Goal: Task Accomplishment & Management: Manage account settings

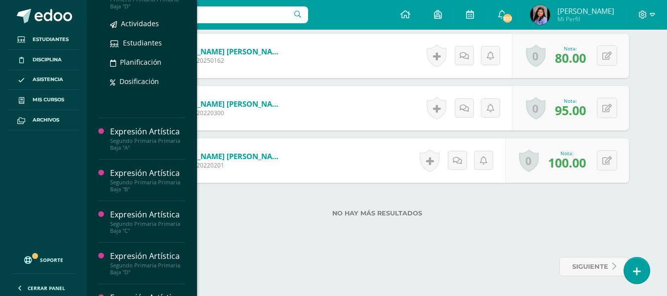
scroll to position [148, 0]
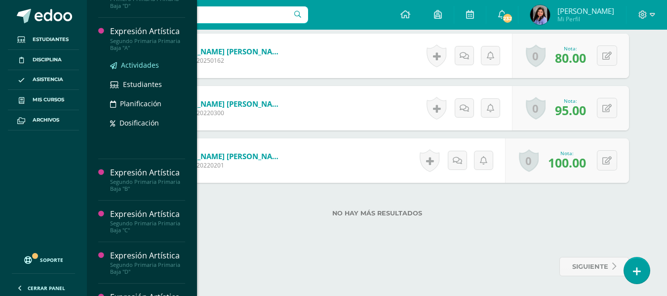
click at [139, 66] on span "Actividades" at bounding box center [140, 64] width 38 height 9
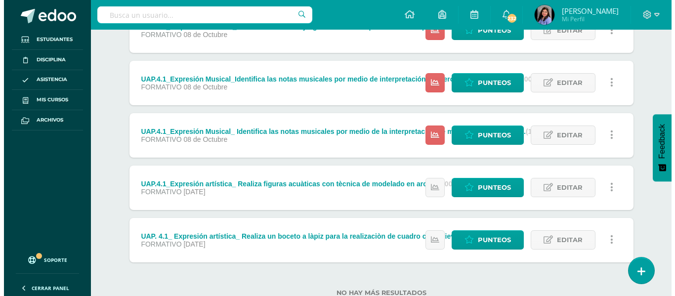
scroll to position [298, 0]
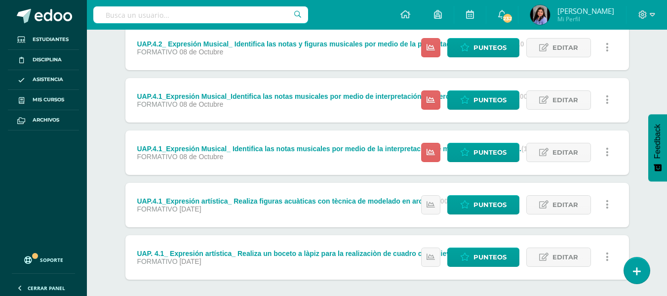
click at [608, 149] on icon at bounding box center [607, 152] width 3 height 11
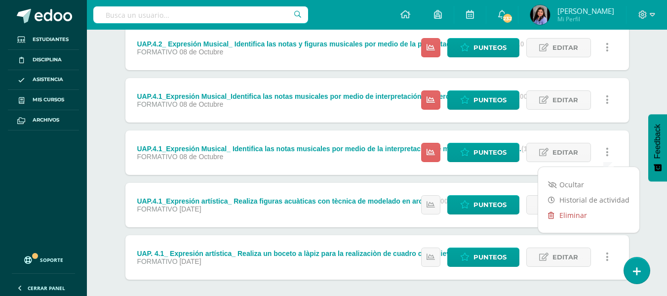
click at [560, 215] on link "Eliminar" at bounding box center [588, 214] width 101 height 15
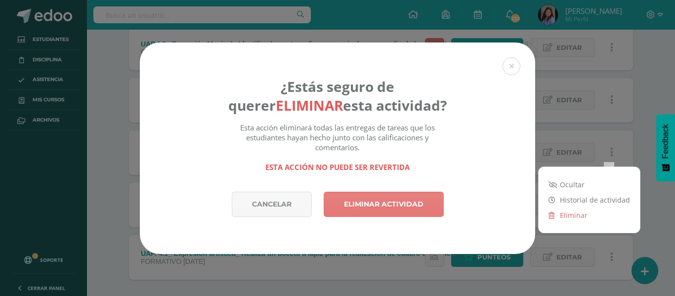
click at [363, 208] on link "Eliminar actividad" at bounding box center [384, 204] width 120 height 25
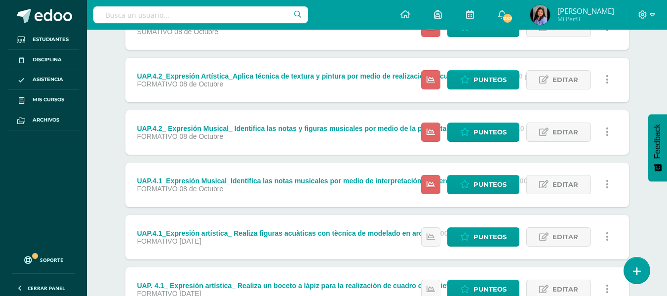
scroll to position [197, 0]
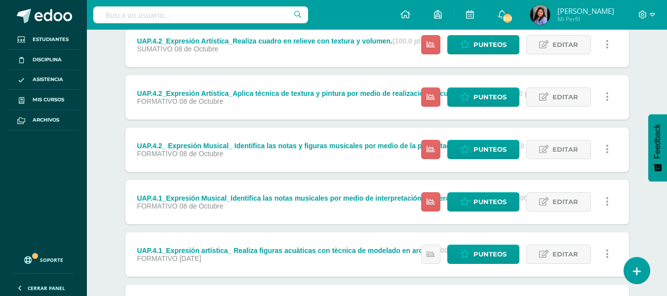
click at [610, 148] on link at bounding box center [607, 149] width 19 height 19
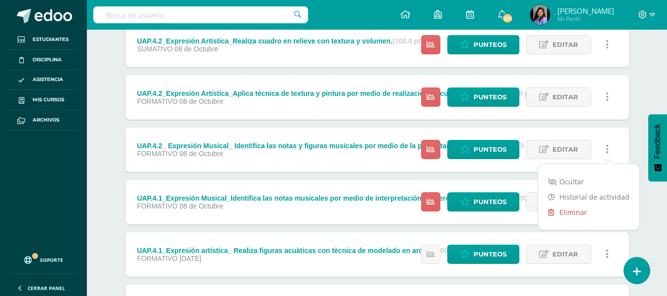
click at [560, 213] on link "Eliminar" at bounding box center [588, 212] width 101 height 15
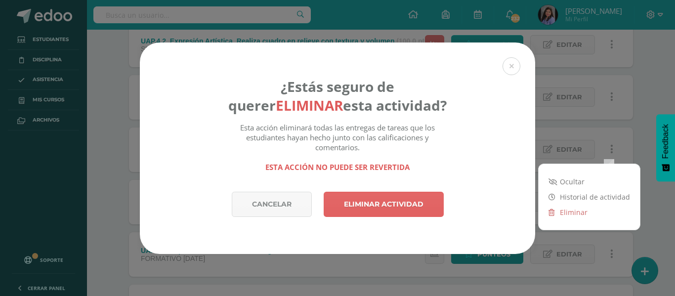
click at [451, 125] on div "¿Estás seguro de querer eliminar esta actividad? Esta acción eliminará todas la…" at bounding box center [337, 116] width 395 height 149
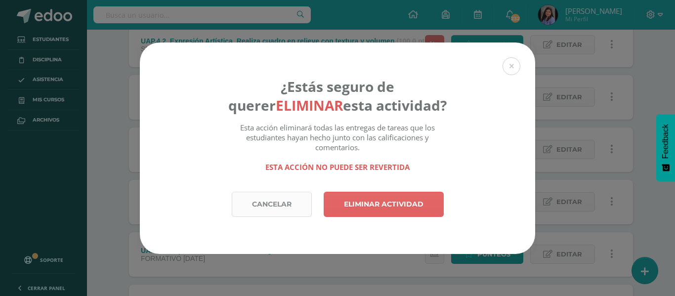
click at [293, 199] on link "Cancelar" at bounding box center [272, 204] width 80 height 25
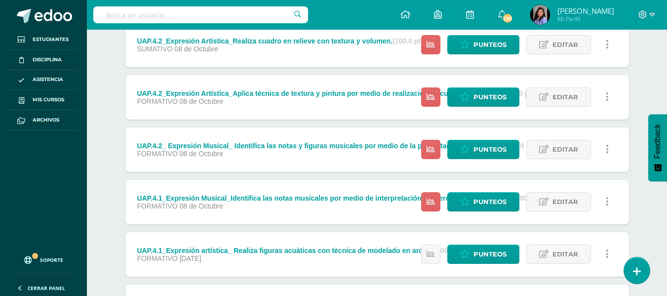
scroll to position [246, 0]
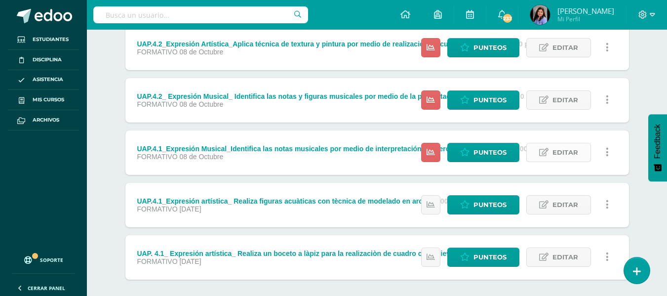
click at [576, 156] on span "Editar" at bounding box center [566, 152] width 26 height 18
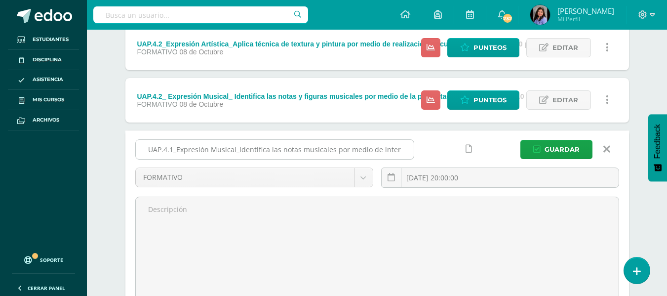
click at [307, 151] on input "UAP.4.1_Expresión Musical_Identifica las notas musicales por medio de interpret…" at bounding box center [275, 149] width 278 height 19
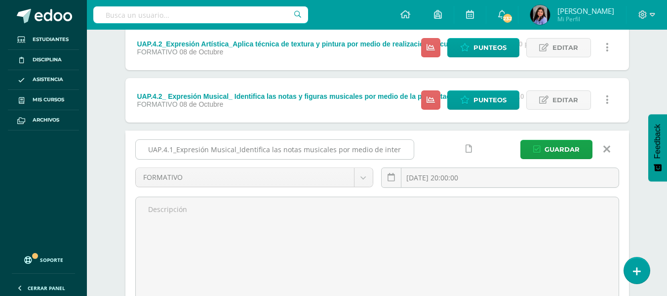
click at [307, 151] on input "UAP.4.1_Expresión Musical_Identifica las notas musicales por medio de interpret…" at bounding box center [275, 149] width 278 height 19
click at [395, 148] on input "UAP.4.1_Expresión Musical_Identifica las notas musicales por medio de interpret…" at bounding box center [275, 149] width 278 height 19
click at [272, 135] on div "UAP.4.1_Expresión Musical_Identifica las notas musicales por medio de interpret…" at bounding box center [377, 223] width 504 height 186
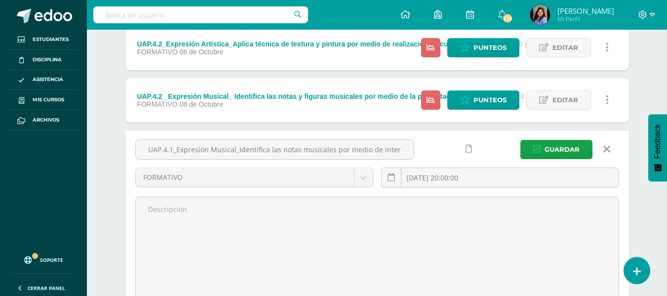
click at [280, 99] on div "UAP.4.2_ Expresión Musical_ Identifica las notas y figuras musicales por medio …" at bounding box center [338, 96] width 402 height 8
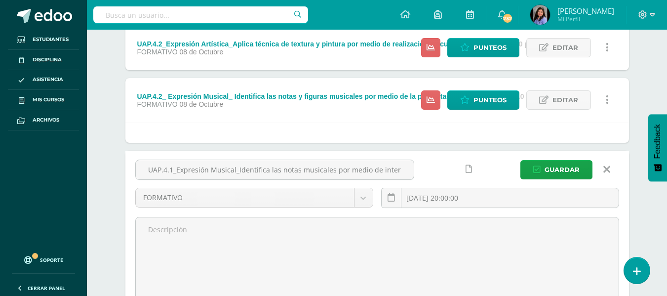
click at [280, 99] on div "UAP.4.2_ Expresión Musical_ Identifica las notas y figuras musicales por medio …" at bounding box center [338, 96] width 402 height 8
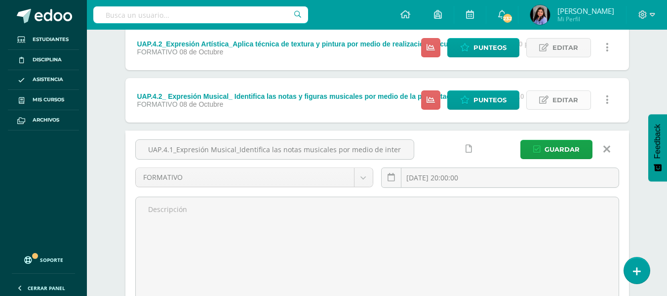
click at [561, 100] on span "Editar" at bounding box center [566, 100] width 26 height 18
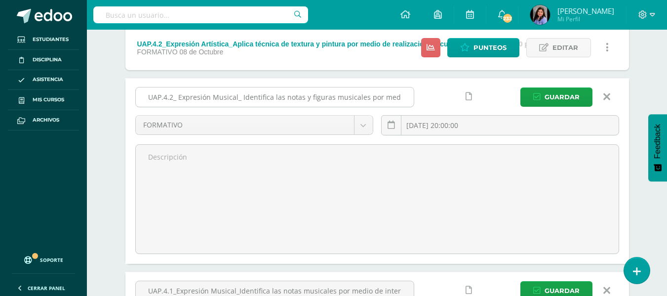
click at [263, 99] on input "UAP.4.2_ Expresión Musical_ Identifica las notas y figuras musicales por medio …" at bounding box center [275, 96] width 278 height 19
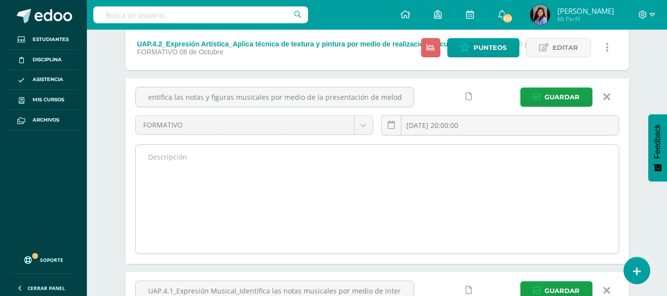
click at [294, 184] on textarea at bounding box center [377, 199] width 483 height 109
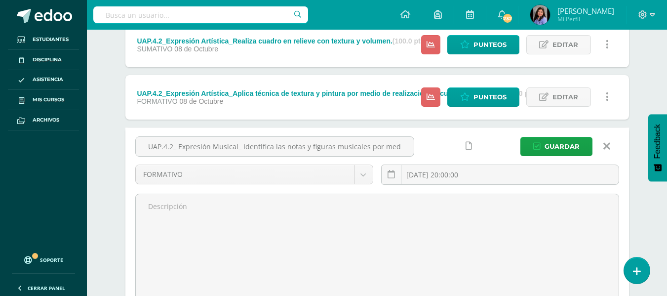
scroll to position [0, 0]
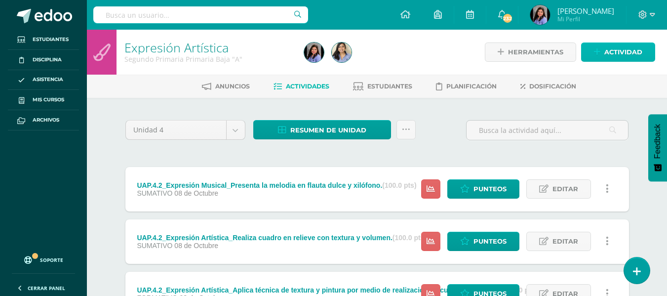
click at [622, 50] on span "Actividad" at bounding box center [624, 52] width 38 height 18
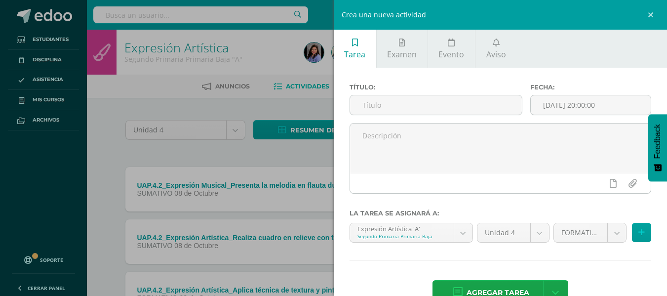
drag, startPoint x: 348, startPoint y: 70, endPoint x: 364, endPoint y: 87, distance: 23.1
click at [348, 70] on div "Título: Fecha: 2025-10-10 20:00:00 La tarea se asignará a: Expresión Artística …" at bounding box center [501, 195] width 334 height 255
click at [370, 94] on div "Título:" at bounding box center [436, 103] width 181 height 40
click at [371, 111] on input "text" at bounding box center [436, 104] width 172 height 19
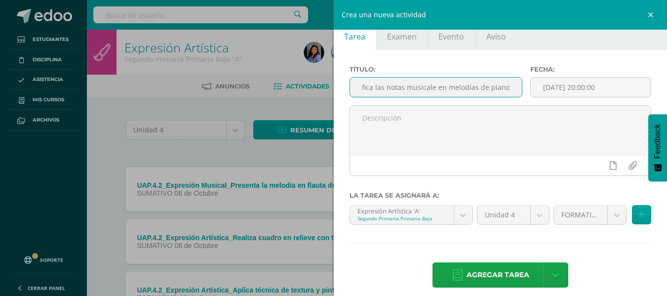
scroll to position [27, 0]
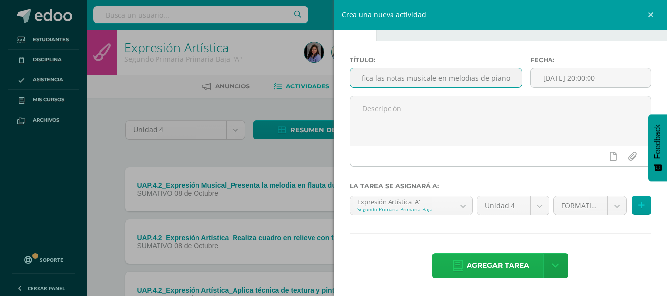
type input "UAP.4.1_Expresión Musical_Identifica las notas musicale en melodías de piano."
click at [491, 263] on span "Agregar tarea" at bounding box center [498, 265] width 63 height 24
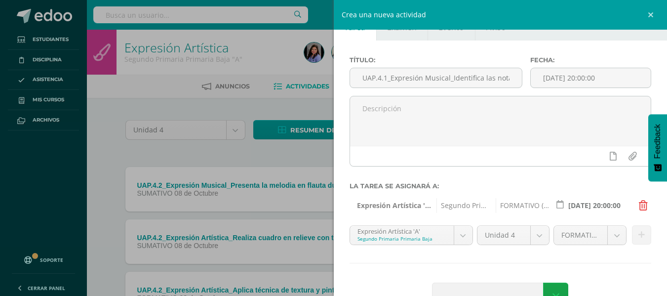
scroll to position [57, 0]
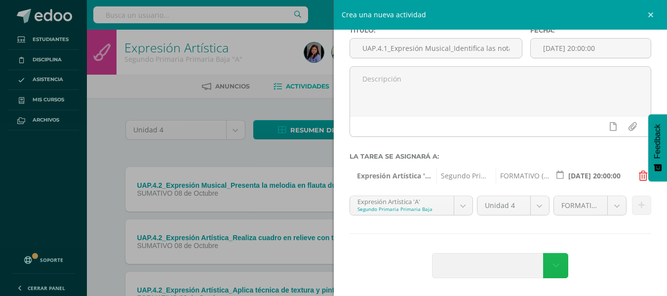
click at [553, 269] on icon at bounding box center [556, 265] width 7 height 11
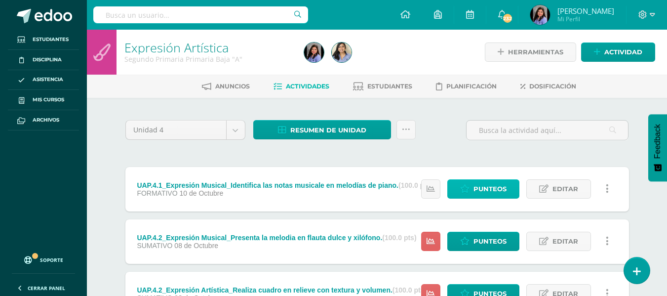
click at [502, 191] on span "Punteos" at bounding box center [490, 189] width 33 height 18
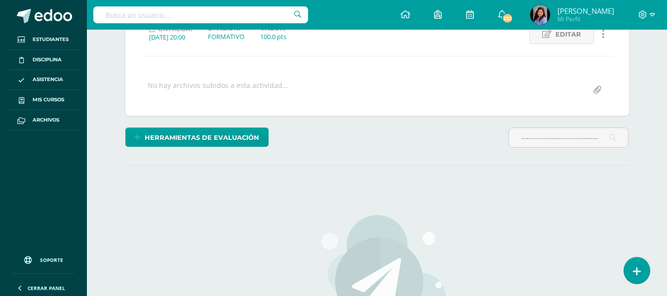
click at [658, 125] on div "Expresión Artística Segundo Primaria Primaria Baja "A" Herramientas Detalle de …" at bounding box center [377, 185] width 580 height 611
drag, startPoint x: 603, startPoint y: 134, endPoint x: 255, endPoint y: 116, distance: 347.8
click at [295, 123] on div "¿Estás seguro que quieres eliminar esta actividad? Esto borrará la actividad y …" at bounding box center [378, 219] width 512 height 503
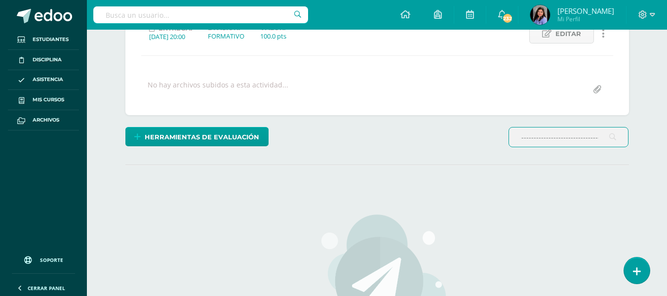
scroll to position [0, 6]
drag, startPoint x: 605, startPoint y: 137, endPoint x: 480, endPoint y: 153, distance: 126.0
click at [480, 153] on div "Herramientas de evaluación Lista de cotejo Escala de valoración Puntos Extra Su…" at bounding box center [378, 141] width 512 height 28
drag, startPoint x: 599, startPoint y: 136, endPoint x: 517, endPoint y: 133, distance: 82.5
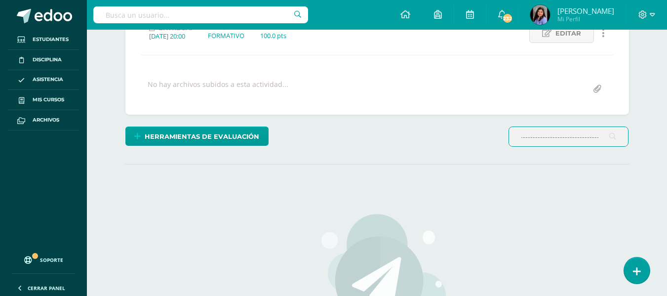
click at [557, 134] on input "-------------------------------------------" at bounding box center [568, 136] width 119 height 19
drag, startPoint x: 517, startPoint y: 133, endPoint x: 236, endPoint y: 167, distance: 283.2
click at [406, 150] on div "Herramientas de evaluación Lista de cotejo Escala de valoración Puntos Extra Su…" at bounding box center [378, 140] width 512 height 28
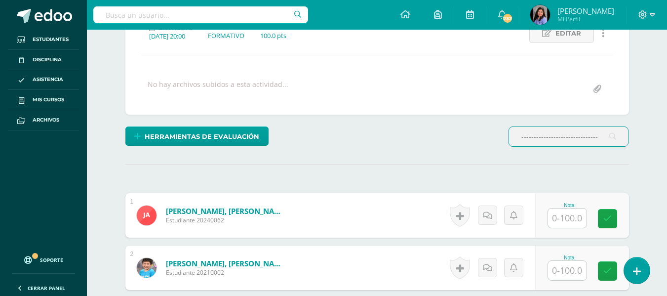
type input "-------------------------"
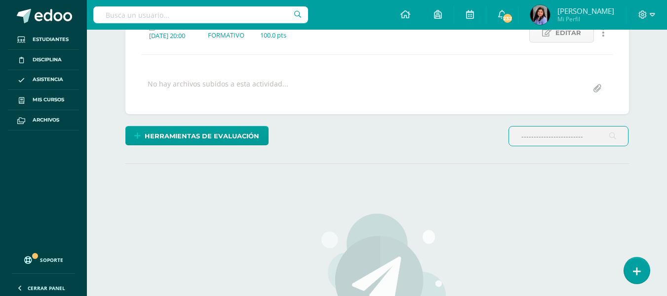
scroll to position [151, 0]
drag, startPoint x: 586, startPoint y: 135, endPoint x: 473, endPoint y: 126, distance: 113.9
click at [473, 126] on div "Herramientas de evaluación Lista de cotejo Escala de valoración Puntos Extra Su…" at bounding box center [378, 139] width 512 height 28
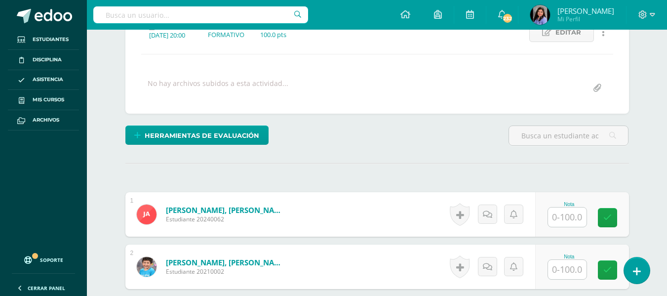
click at [563, 221] on input "text" at bounding box center [567, 216] width 39 height 19
type input "100"
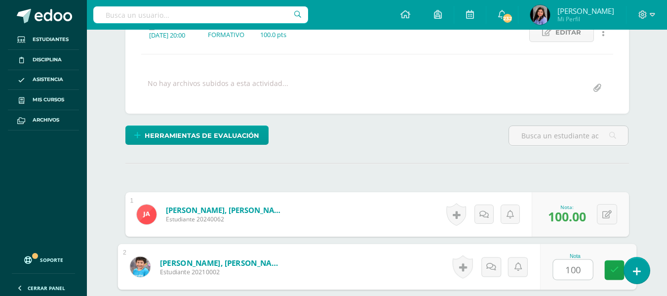
type input "100"
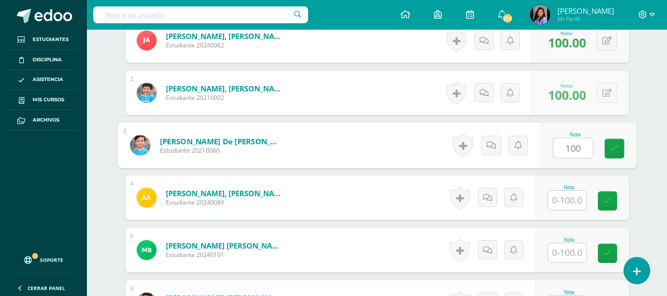
type input "100"
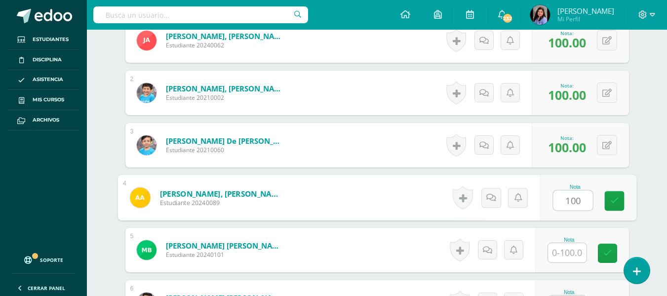
type input "100"
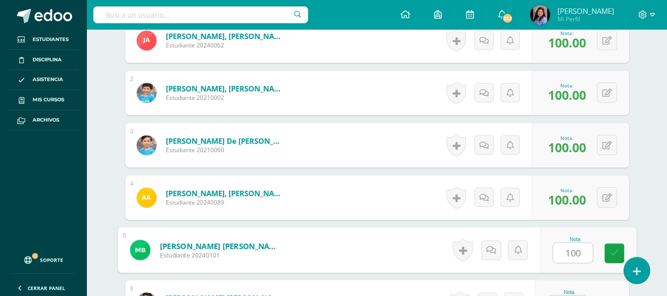
type input "100"
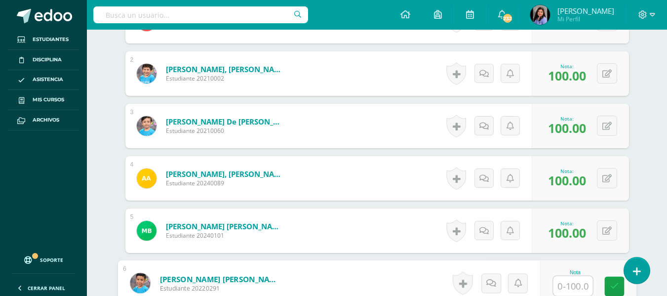
scroll to position [345, 0]
type input "70"
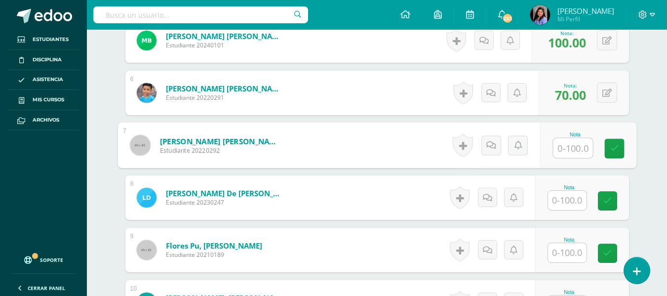
scroll to position [535, 0]
type input "90"
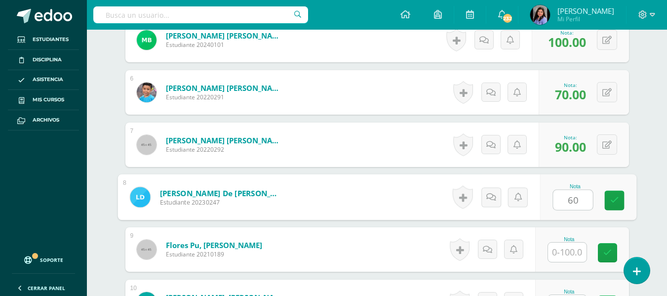
type input "60"
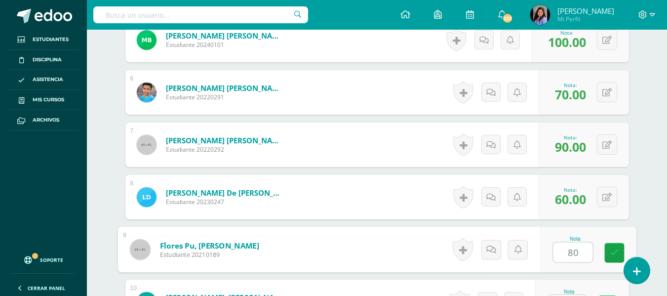
type input "80"
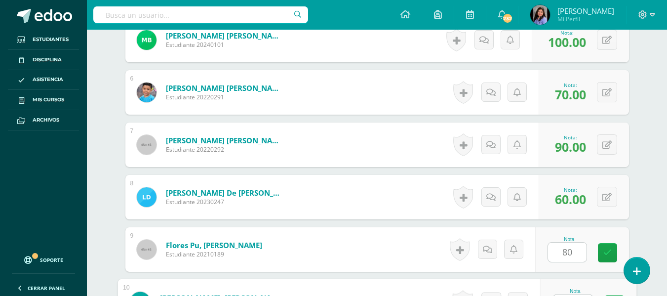
scroll to position [553, 0]
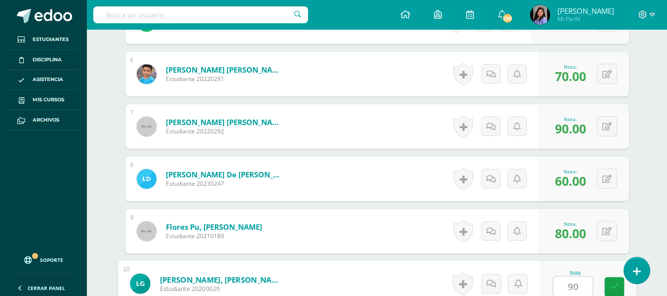
type input "90"
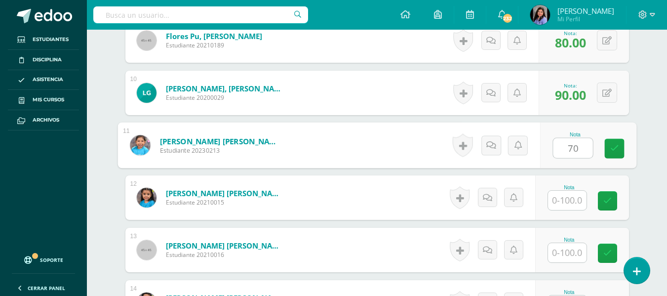
type input "70"
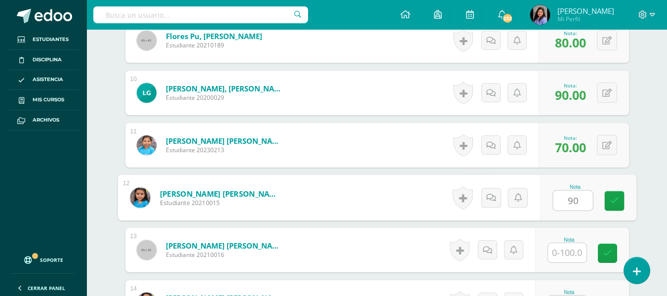
type input "90"
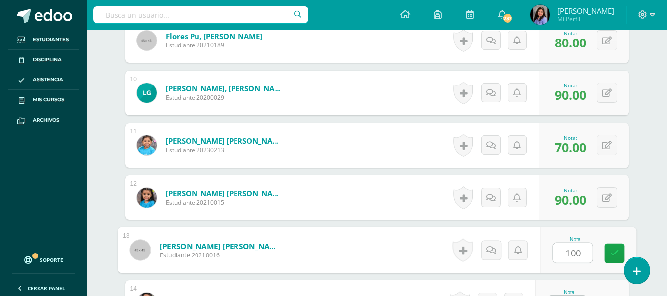
type input "100"
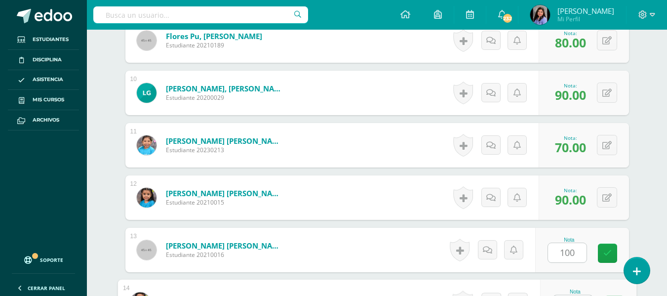
scroll to position [763, 0]
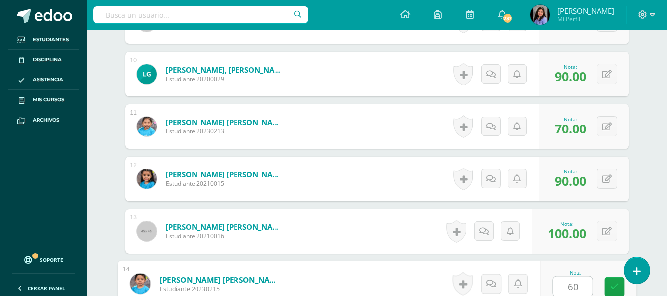
type input "60"
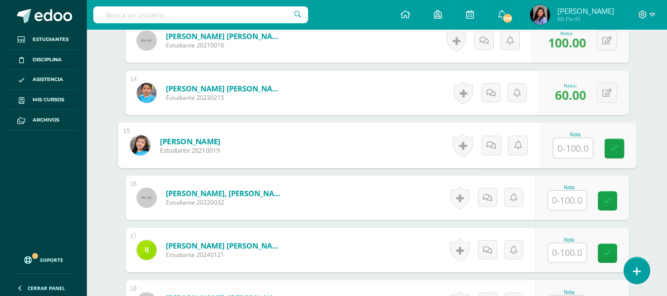
type input "8"
type input "60"
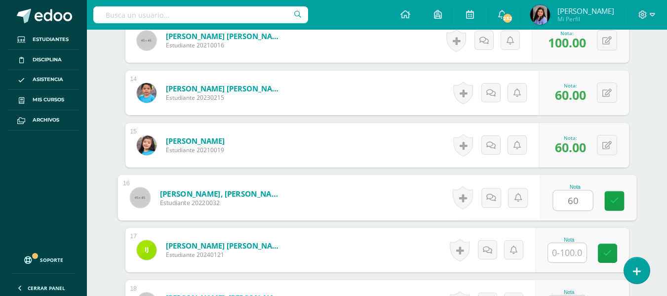
type input "60"
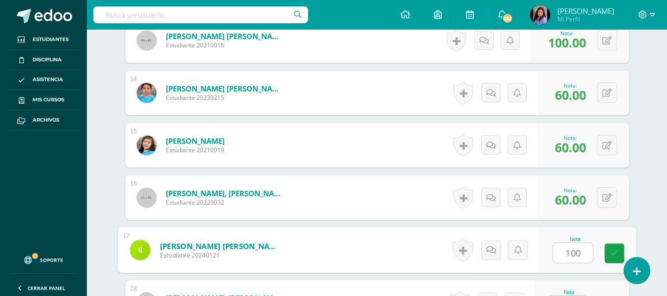
type input "100"
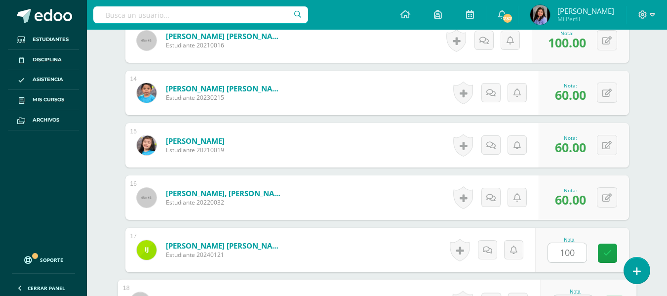
scroll to position [972, 0]
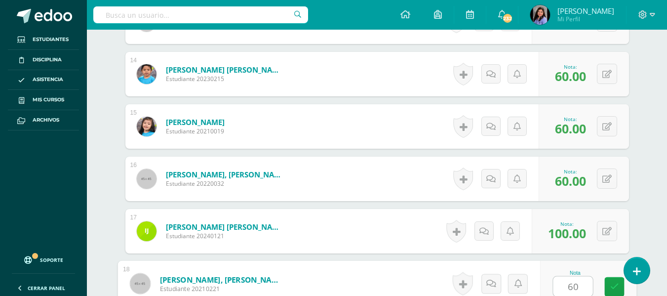
type input "60"
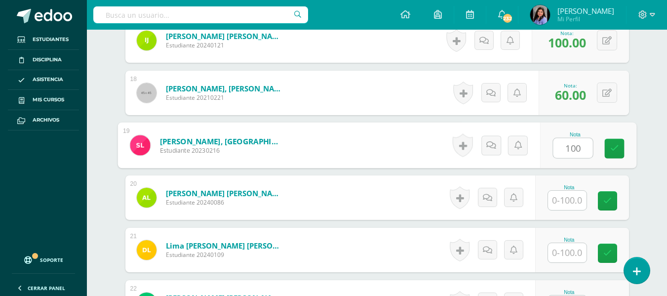
type input "100"
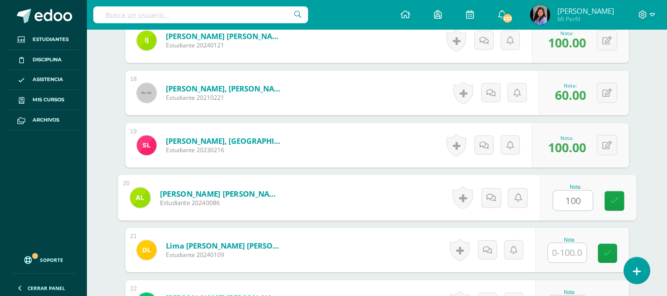
type input "100"
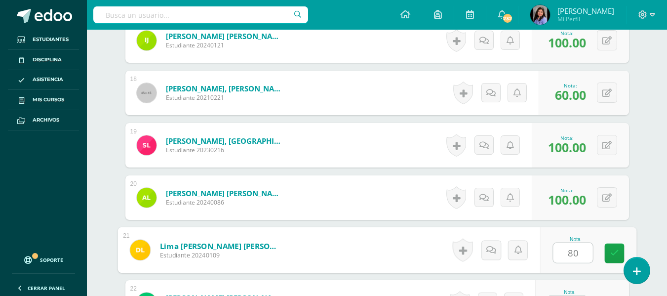
type input "80"
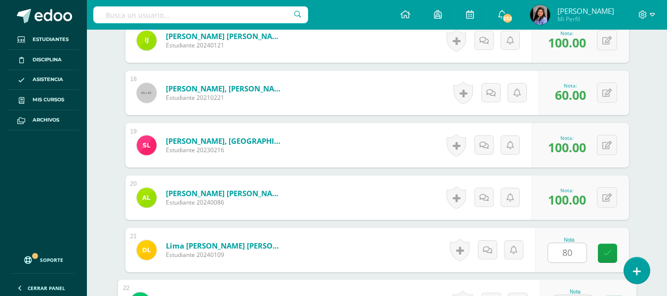
scroll to position [1182, 0]
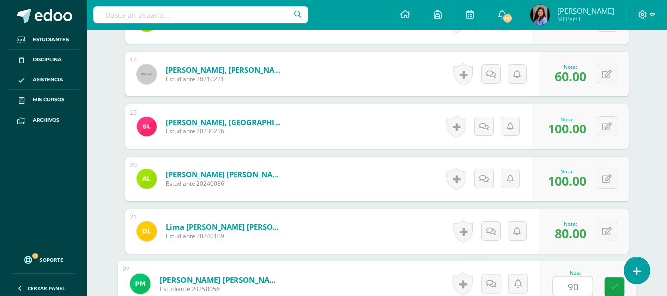
type input "90"
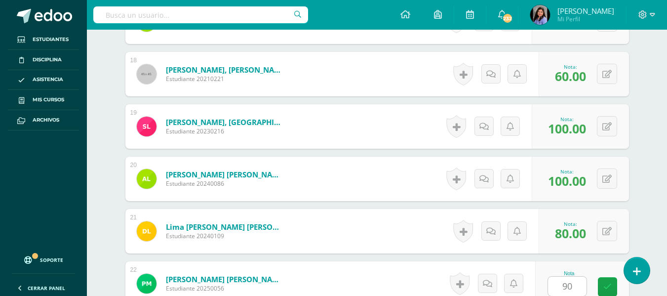
scroll to position [1372, 0]
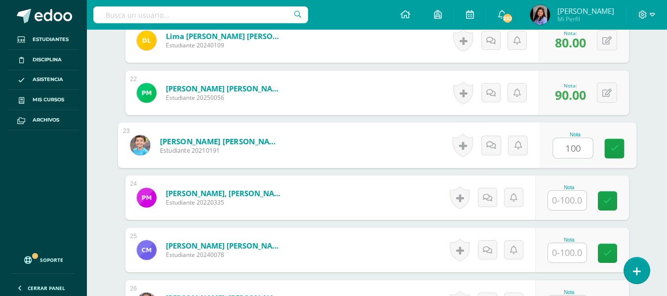
type input "100"
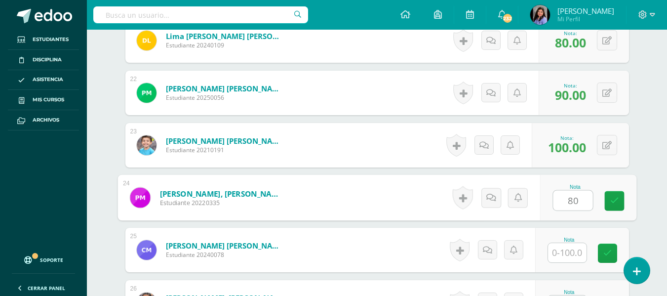
type input "80"
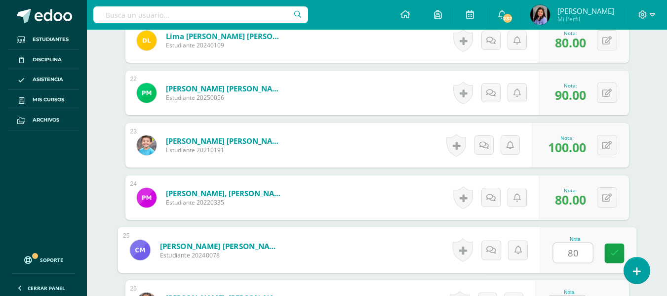
scroll to position [1391, 0]
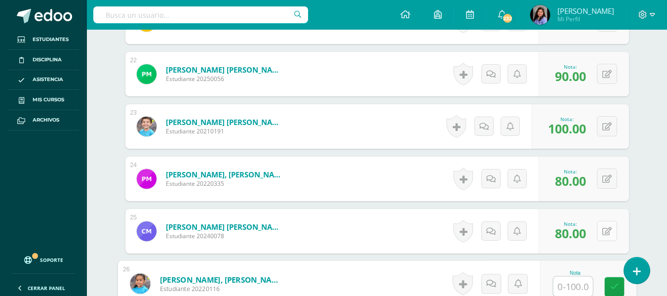
click at [603, 234] on div "0 Logros Logros obtenidos Aún no hay logros agregados Nota: 80.00" at bounding box center [584, 231] width 90 height 44
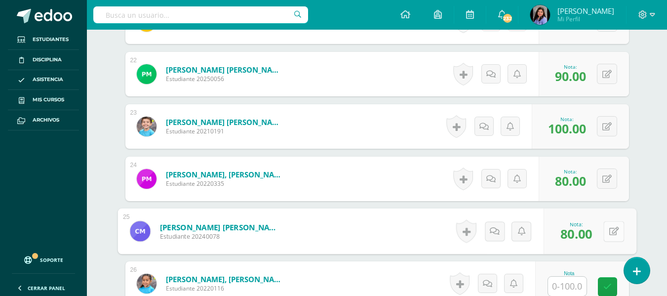
click at [618, 231] on icon at bounding box center [614, 231] width 10 height 8
type input "100"
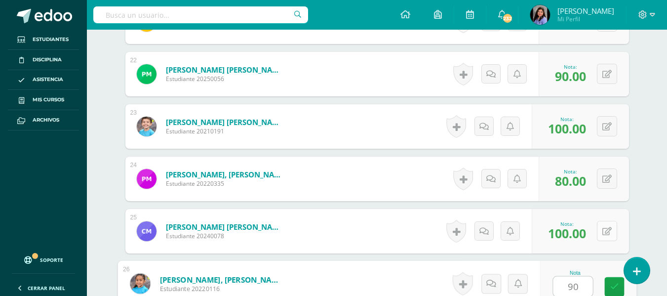
type input "90"
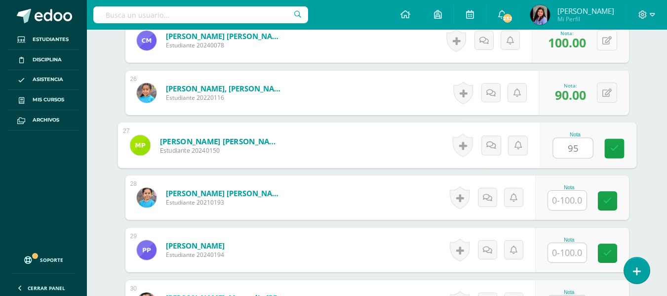
type input "95"
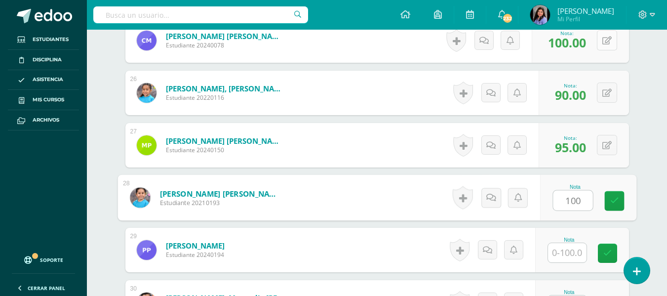
type input "100"
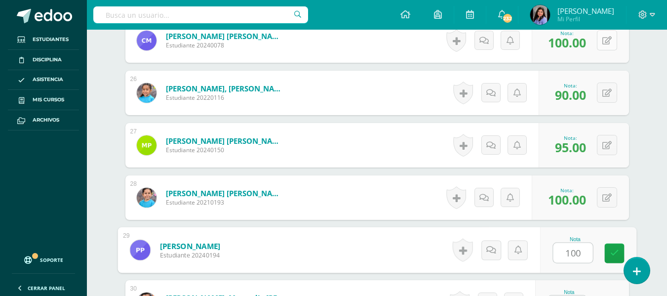
type input "100"
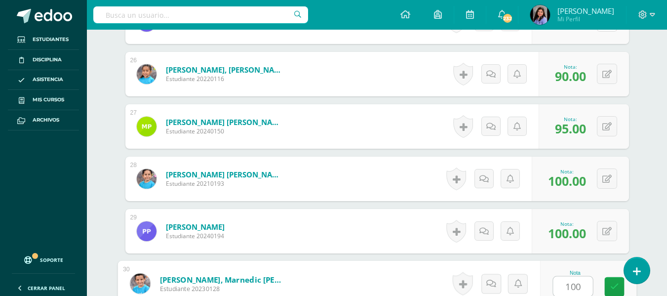
type input "100"
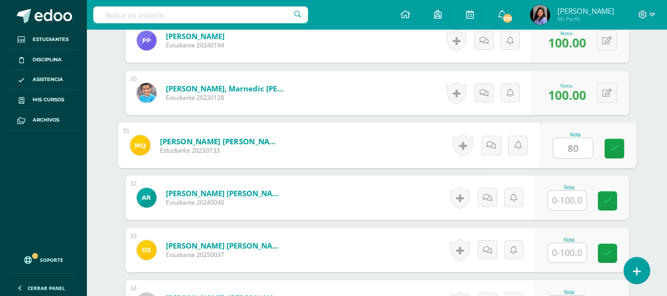
type input "80"
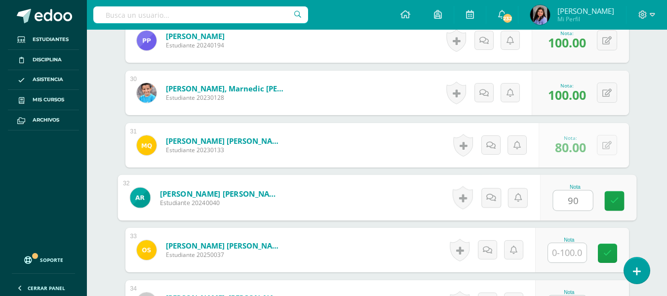
type input "90"
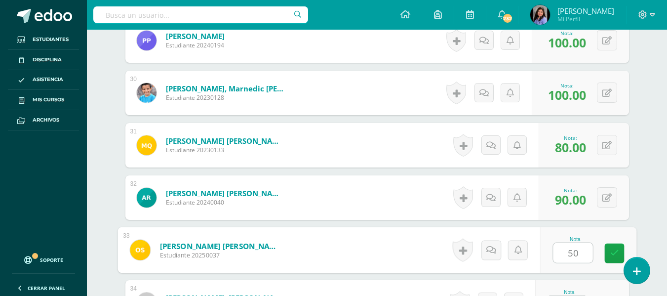
type input "50"
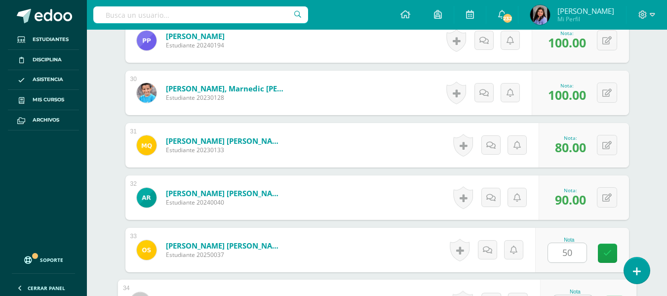
scroll to position [1810, 0]
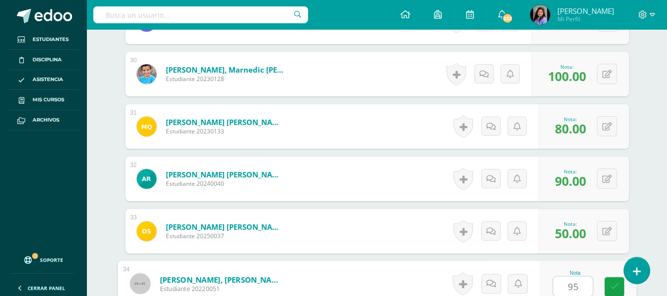
type input "95"
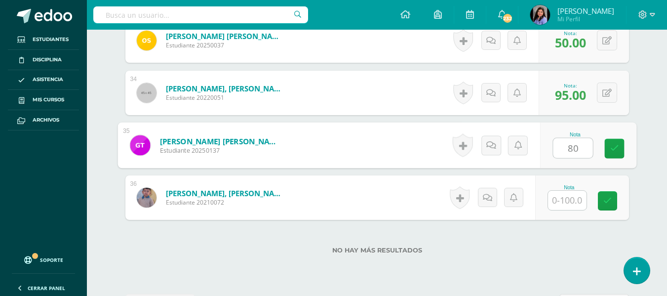
type input "80"
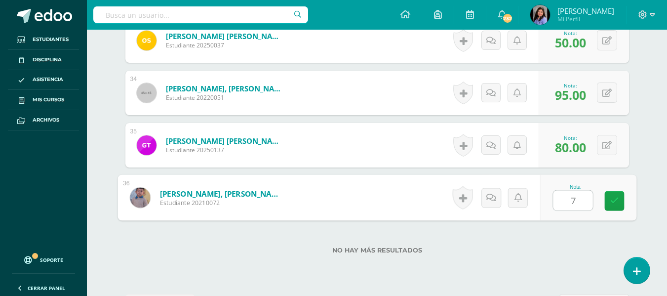
type input "70"
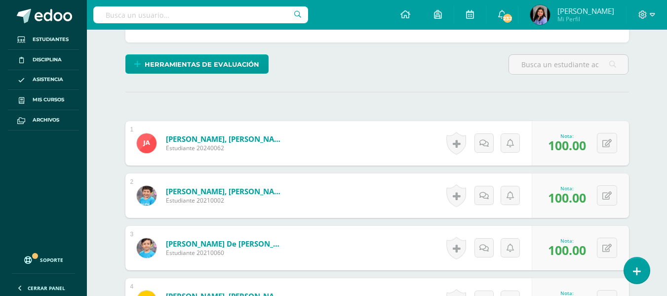
scroll to position [0, 0]
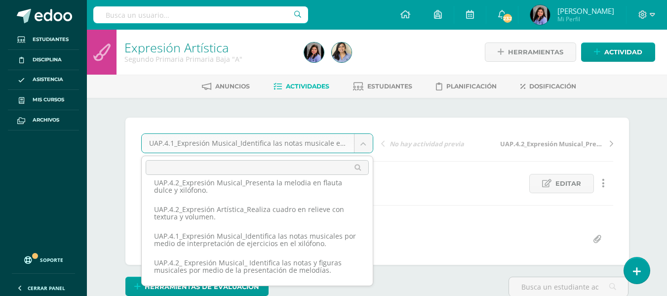
scroll to position [49, 0]
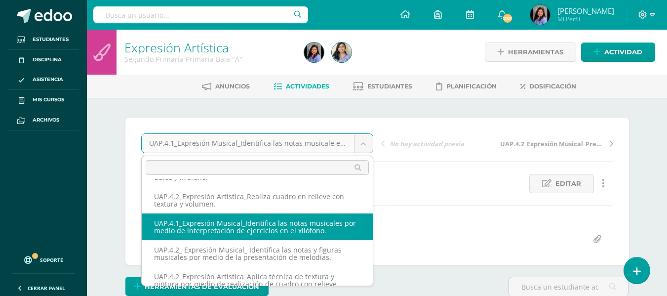
select select "/dashboard/teacher/grade-activity/227641/"
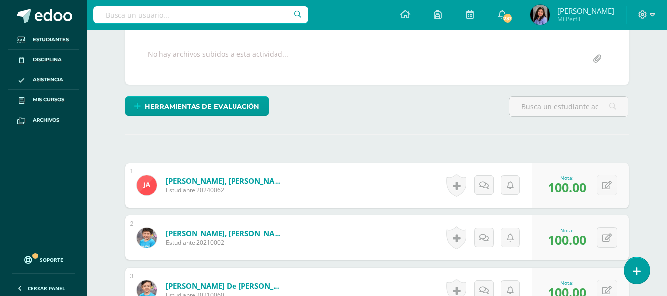
scroll to position [198, 0]
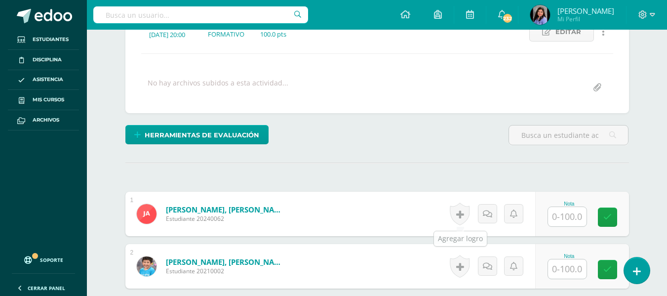
scroll to position [152, 0]
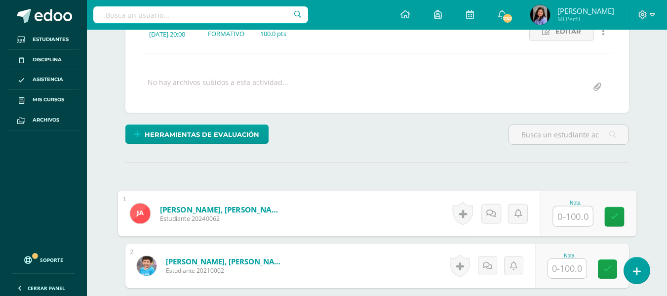
click at [578, 212] on input "text" at bounding box center [573, 216] width 40 height 20
type input "100"
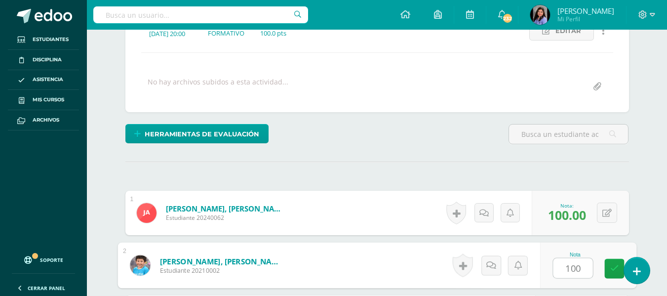
type input "100"
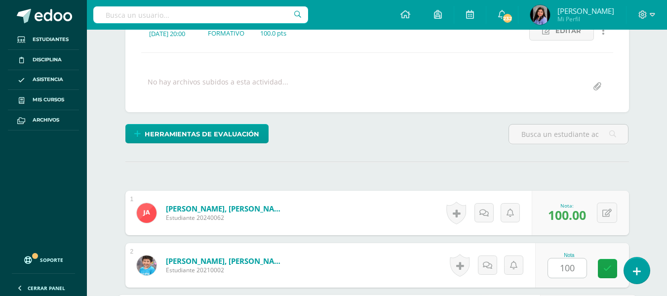
scroll to position [325, 0]
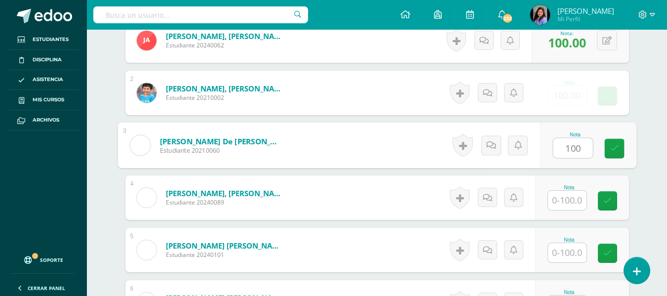
type input "100"
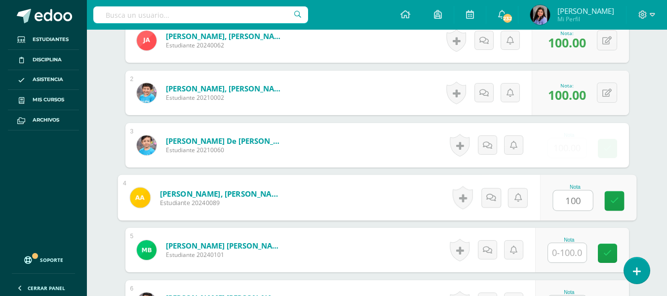
type input "100"
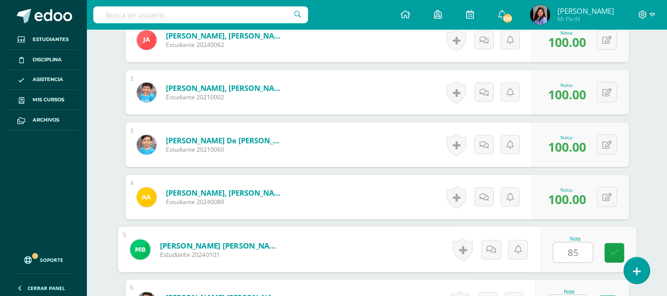
type input "85"
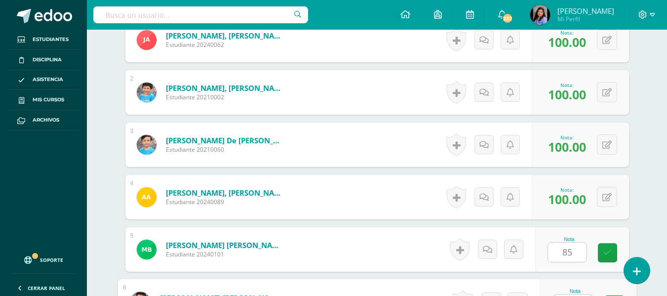
scroll to position [344, 0]
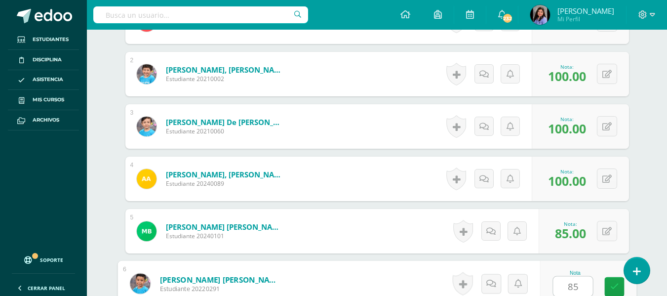
type input "85"
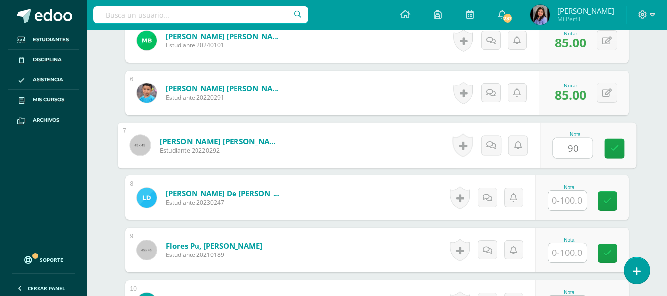
type input "90"
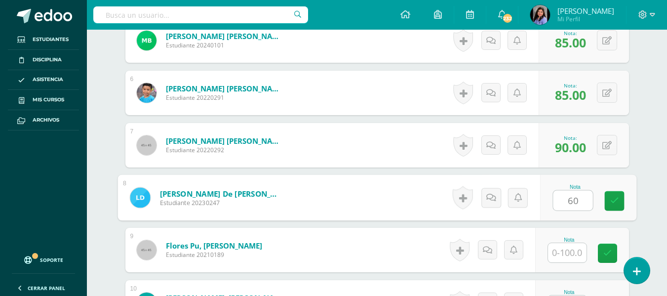
type input "60"
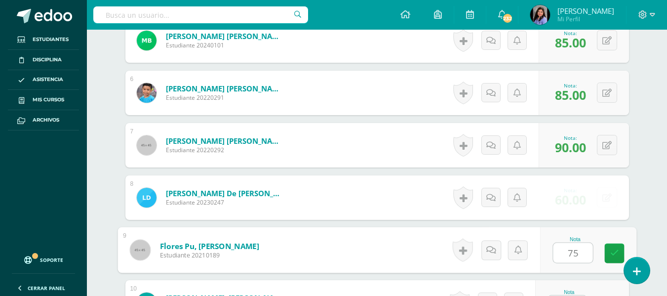
type input "75"
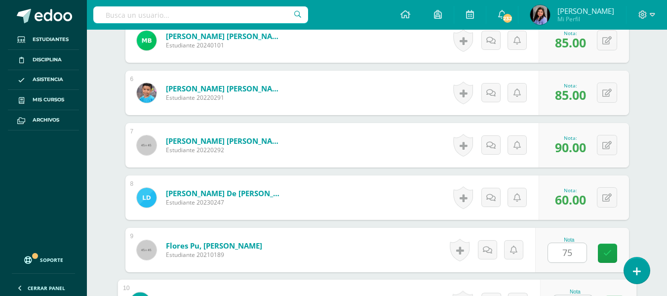
scroll to position [553, 0]
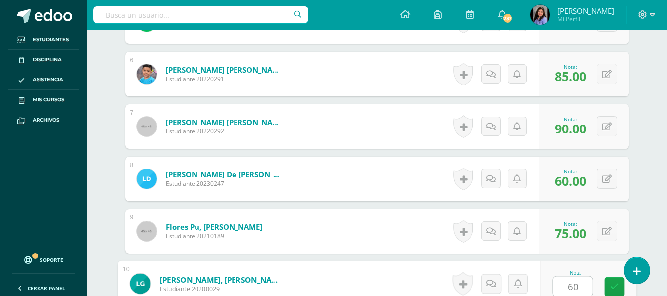
type input "60"
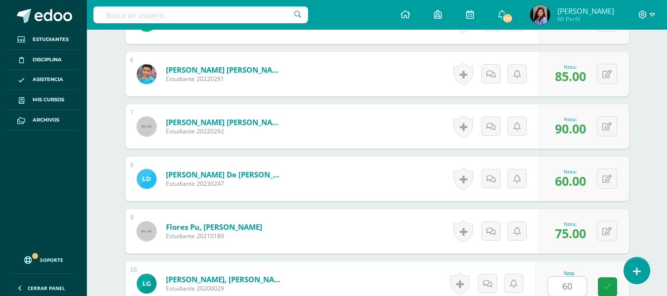
scroll to position [744, 0]
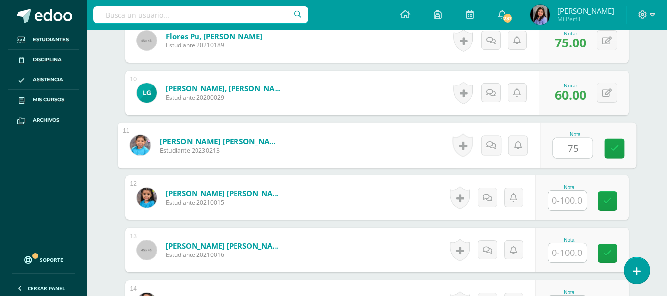
type input "75"
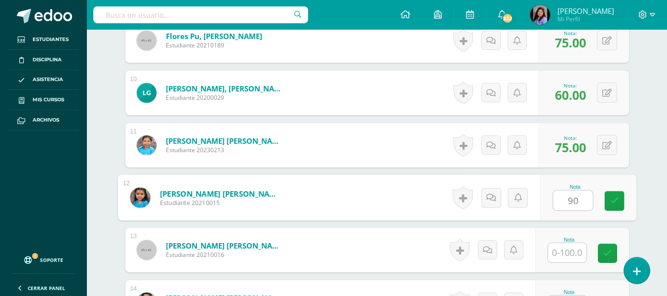
type input "90"
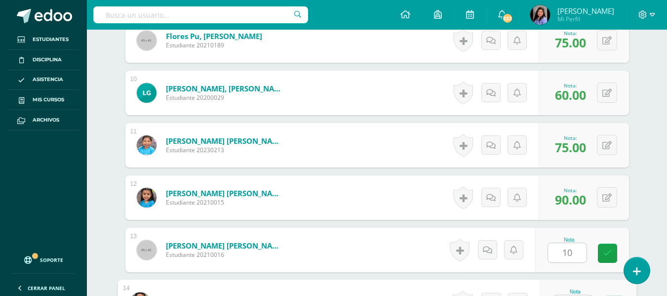
scroll to position [763, 0]
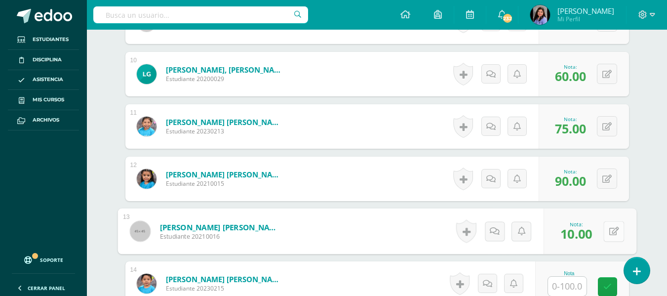
click at [609, 234] on icon at bounding box center [614, 231] width 10 height 8
type input "100"
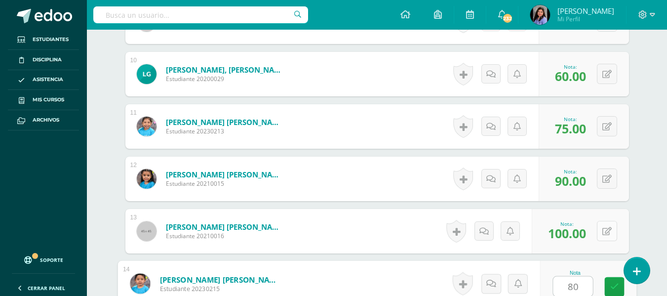
type input "80"
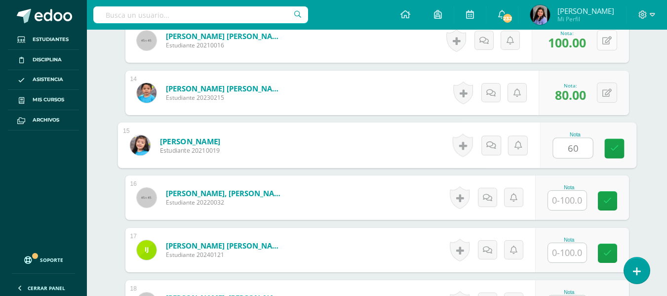
type input "60"
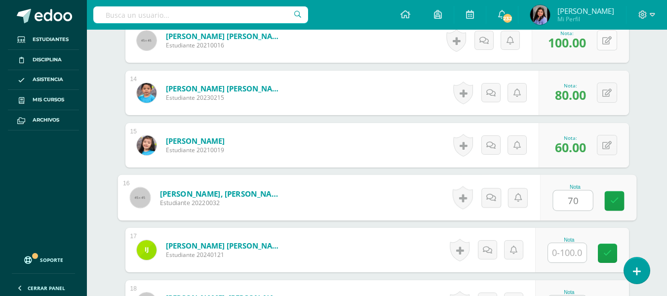
type input "70"
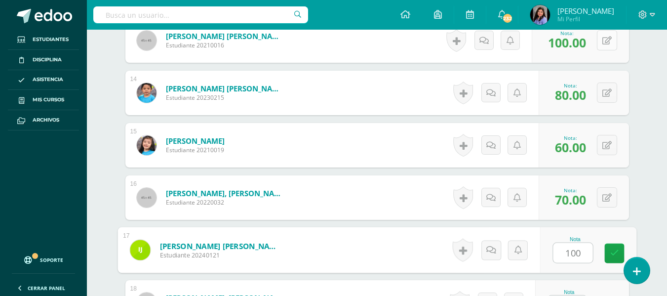
type input "100"
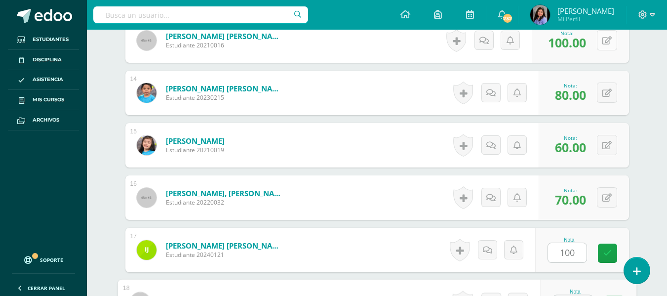
scroll to position [972, 0]
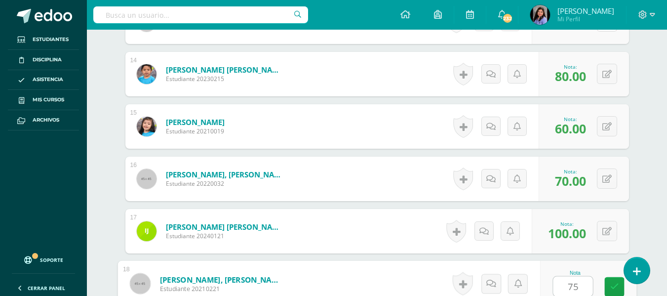
type input "75"
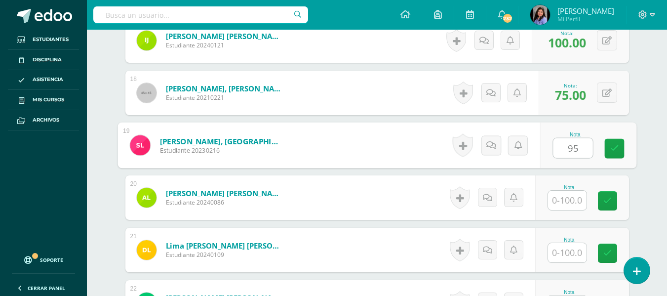
type input "95"
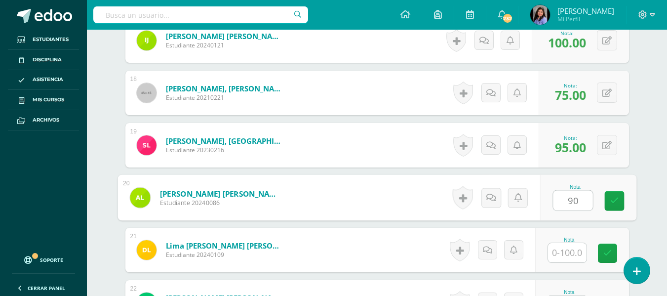
type input "90"
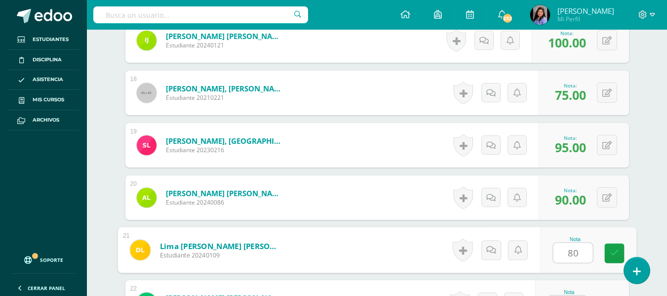
type input "80"
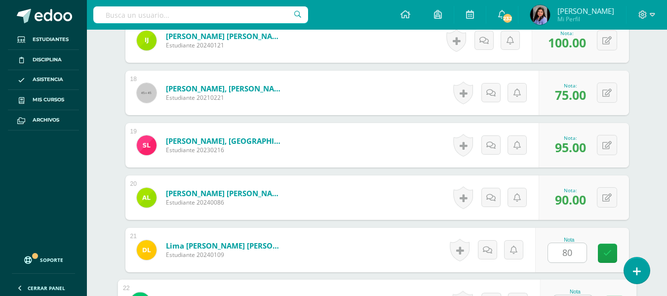
scroll to position [1182, 0]
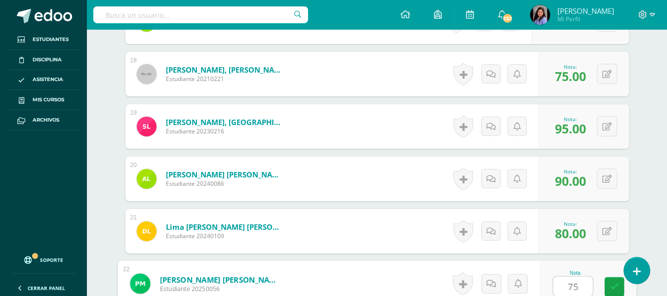
type input "75"
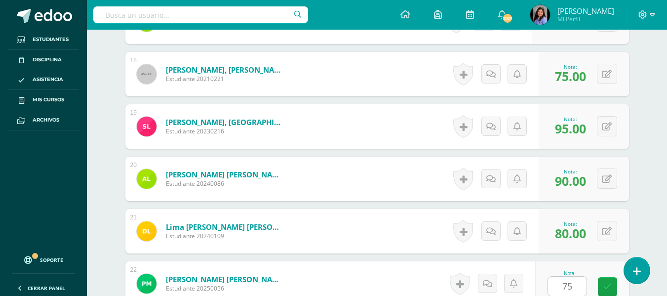
scroll to position [1372, 0]
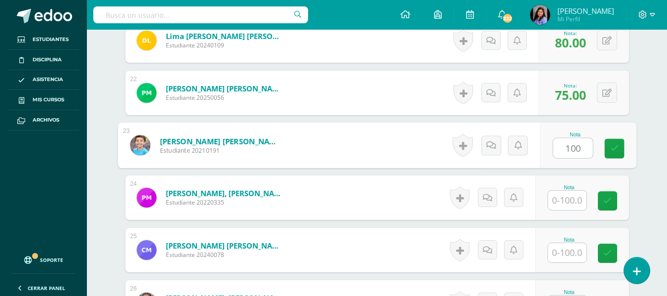
type input "100"
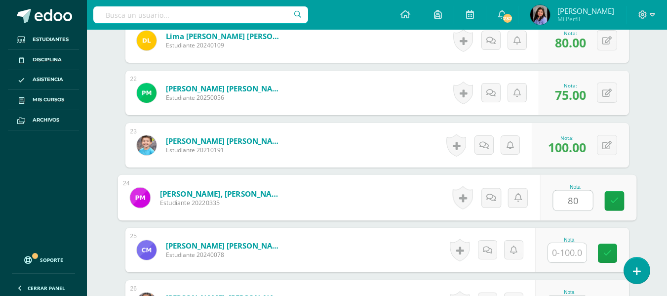
type input "80"
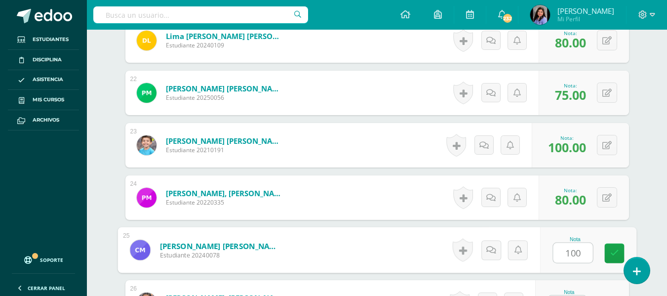
type input "100"
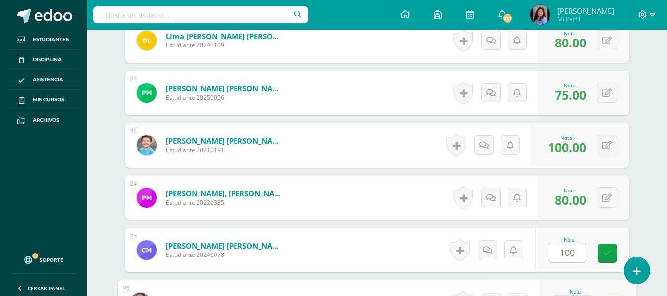
scroll to position [1391, 0]
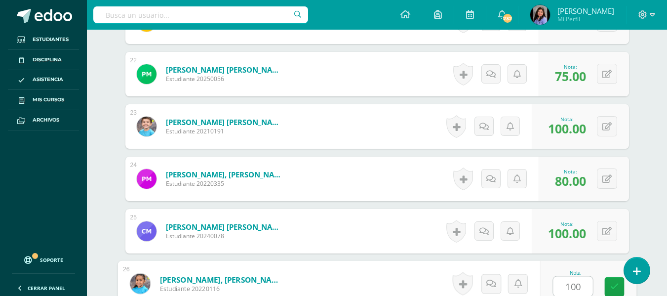
type input "100"
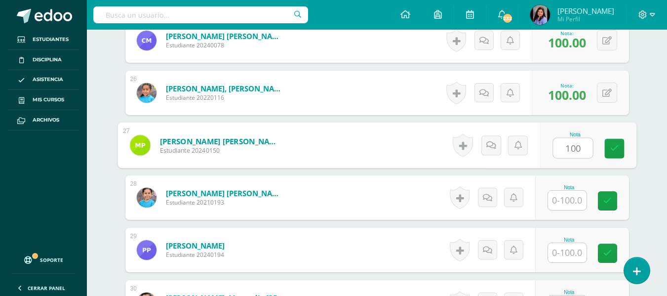
type input "100"
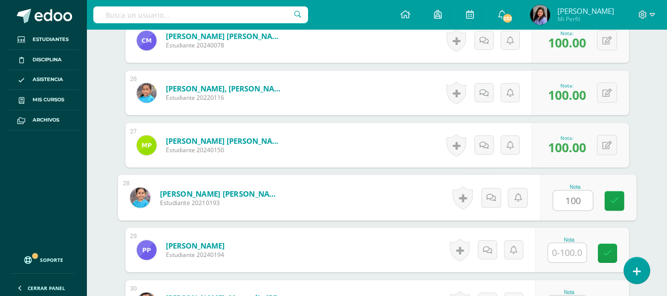
type input "100"
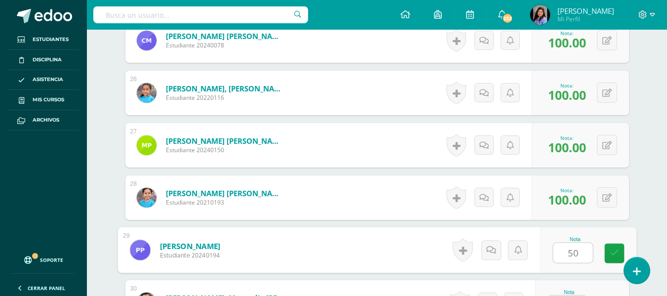
type input "50"
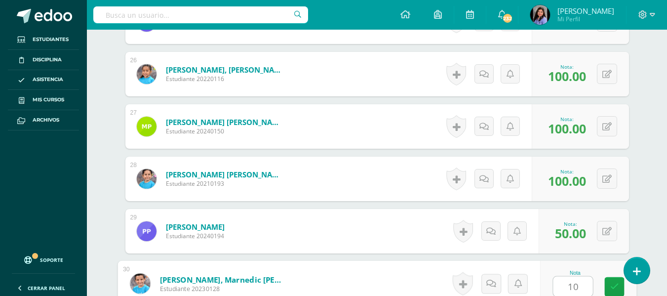
type input "10"
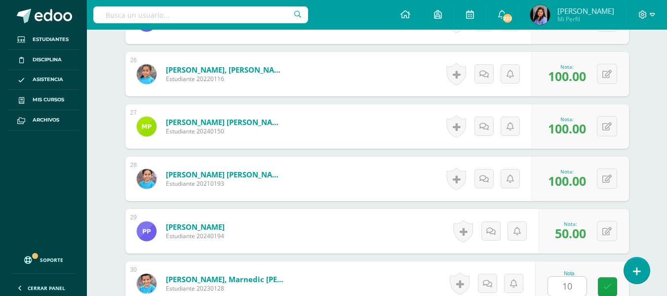
scroll to position [1791, 0]
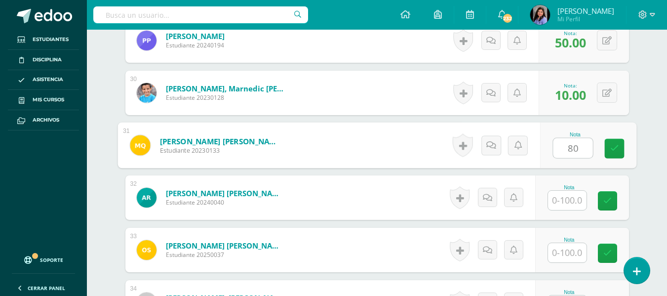
type input "80"
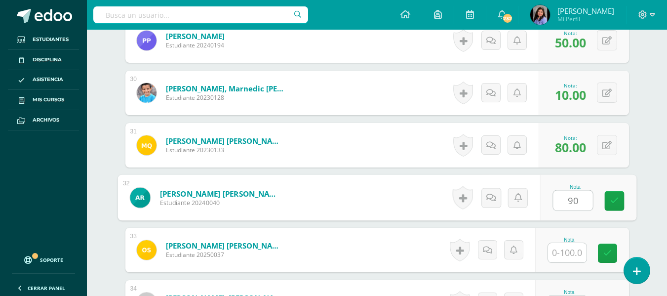
type input "90"
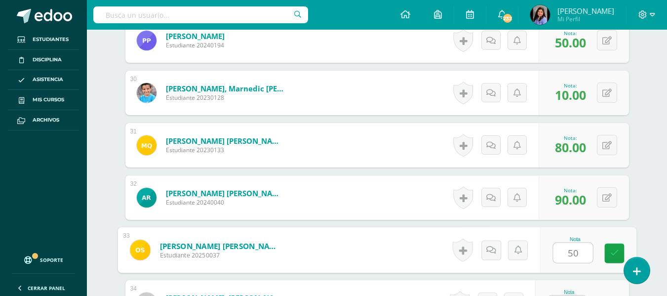
type input "50"
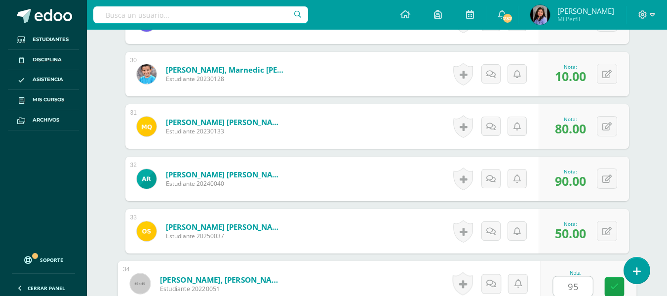
type input "95"
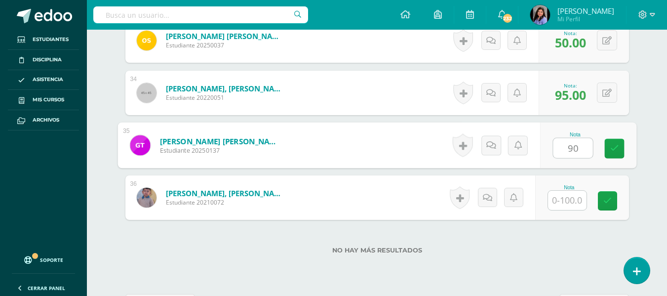
type input "90"
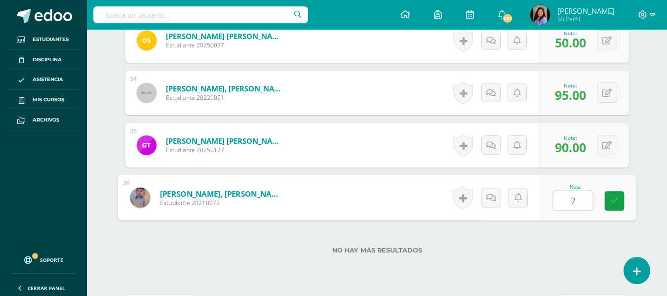
type input "70"
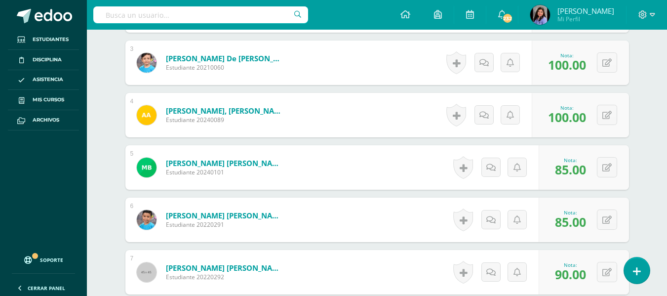
scroll to position [12, 0]
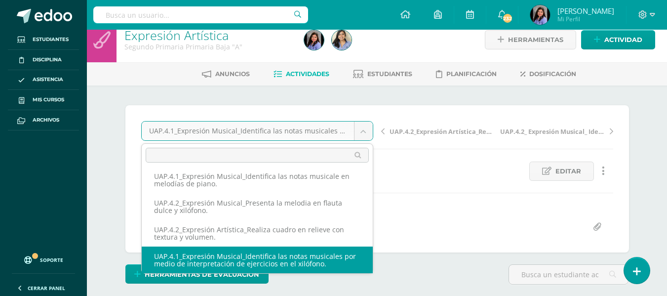
scroll to position [0, 0]
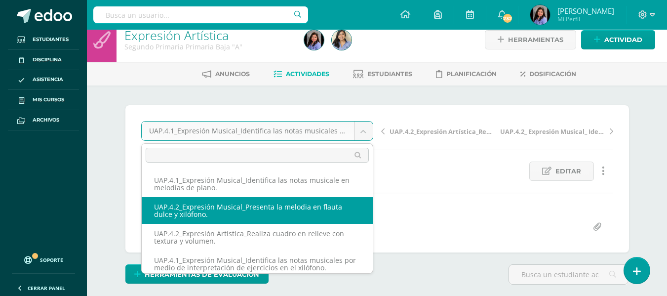
select select "/dashboard/teacher/grade-activity/227656/"
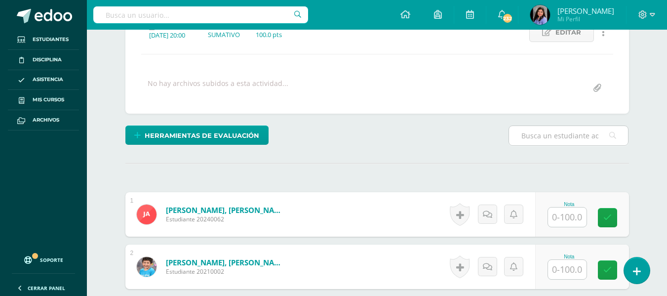
scroll to position [152, 0]
click at [566, 219] on input "text" at bounding box center [567, 216] width 39 height 19
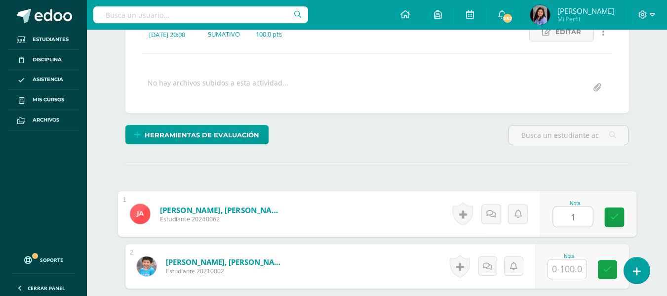
scroll to position [152, 0]
type input "100"
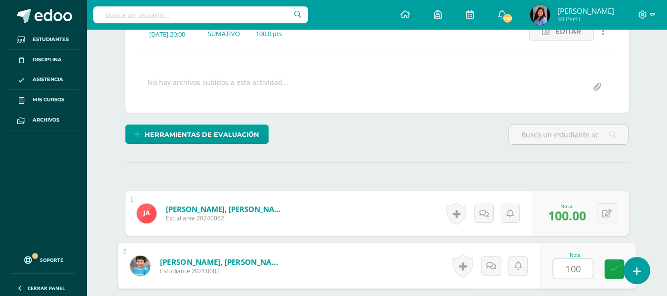
type input "100"
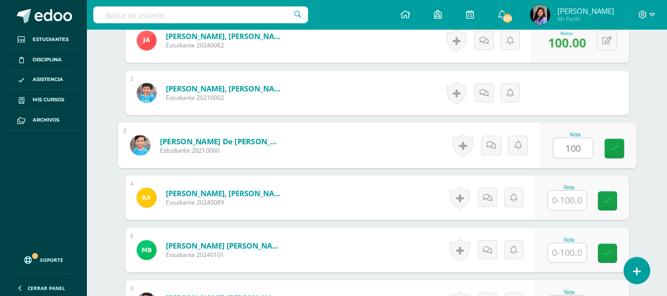
type input "100"
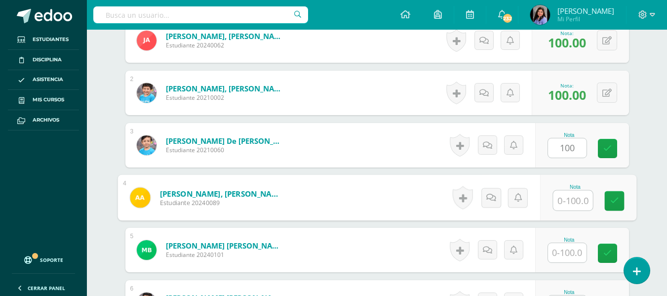
type input "1"
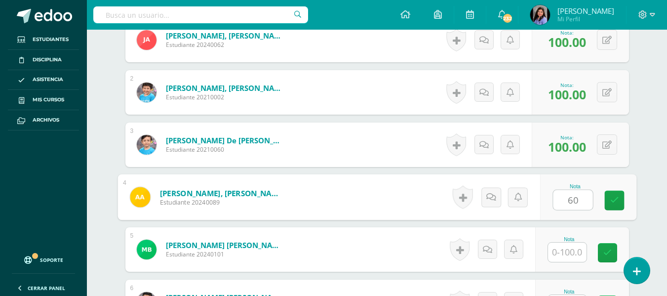
type input "60"
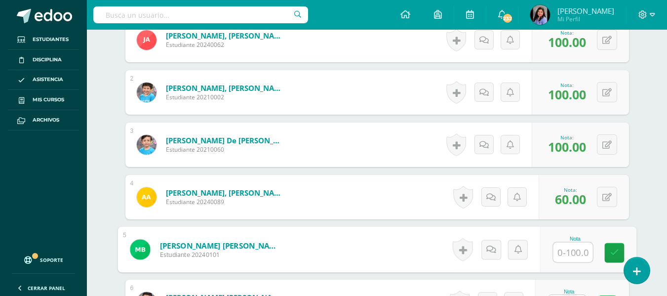
scroll to position [326, 0]
type input "80"
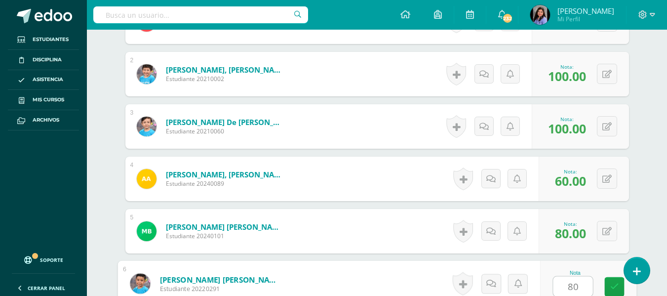
type input "80"
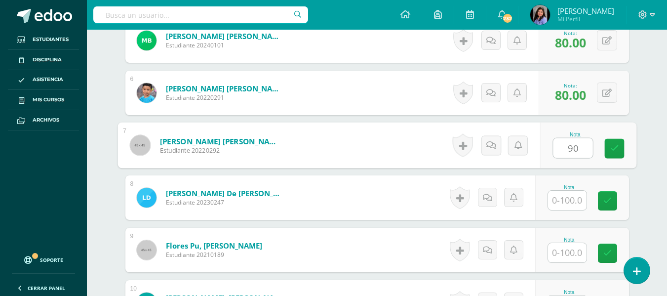
type input "90"
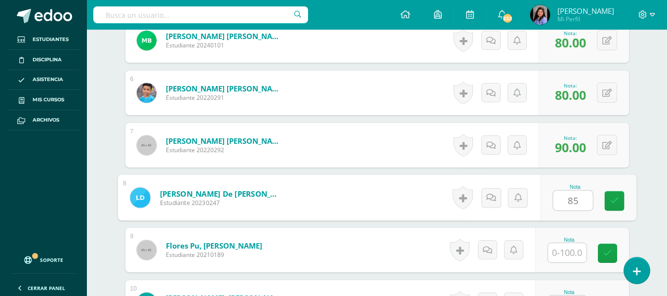
type input "85"
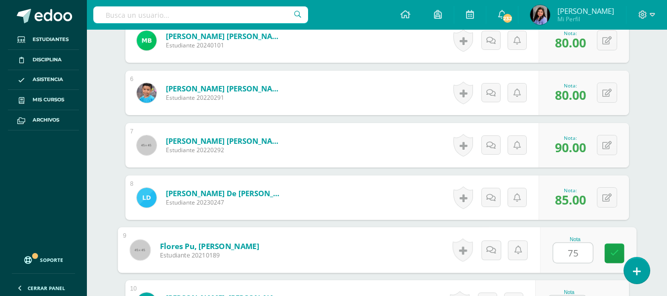
type input "75"
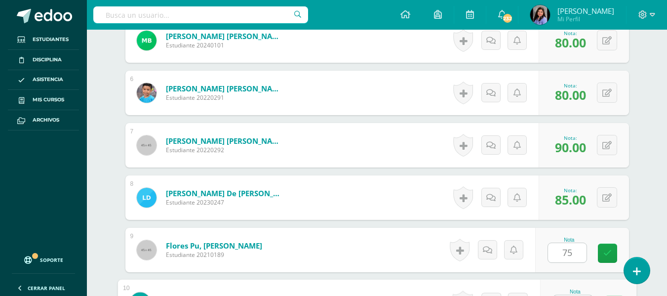
scroll to position [553, 0]
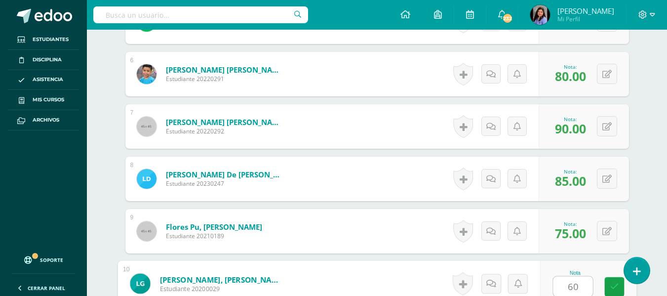
type input "60"
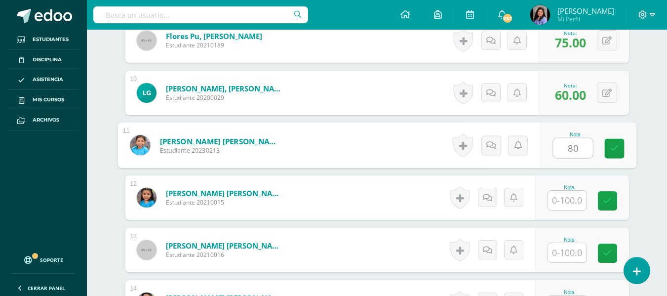
type input "80"
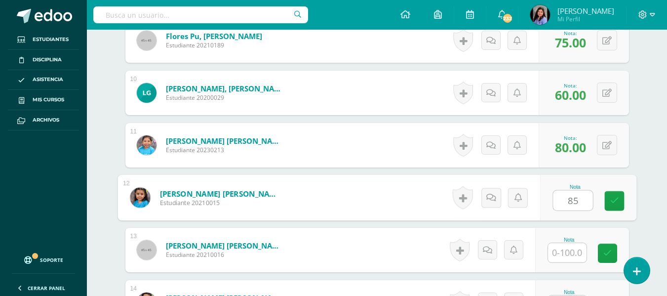
type input "85"
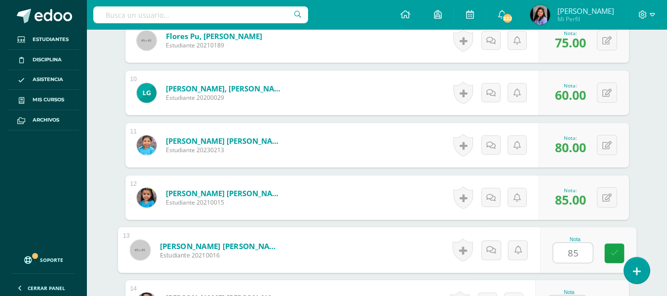
type input "85"
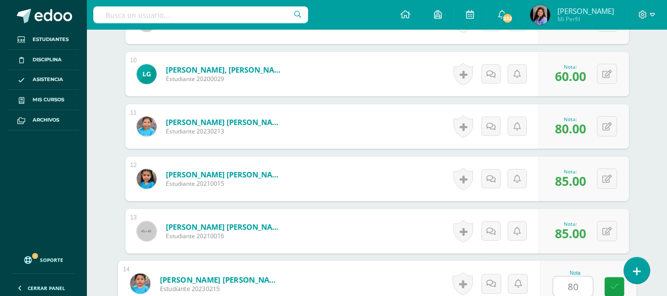
type input "80"
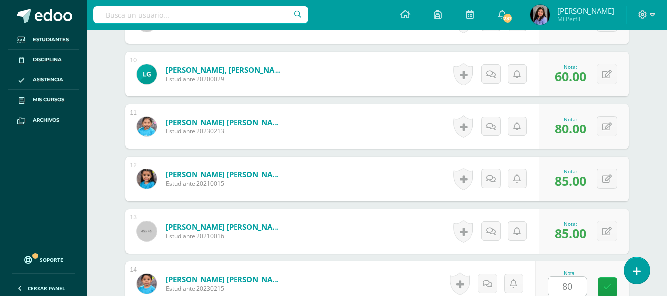
scroll to position [953, 0]
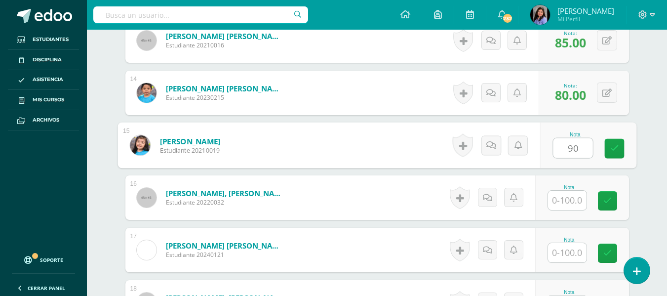
type input "90"
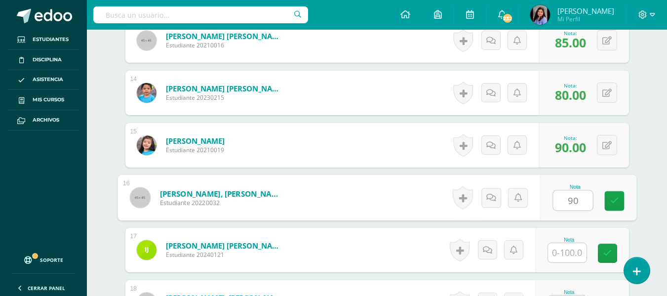
type input "90"
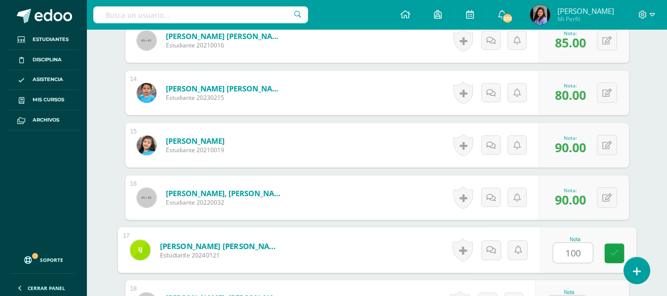
type input "100"
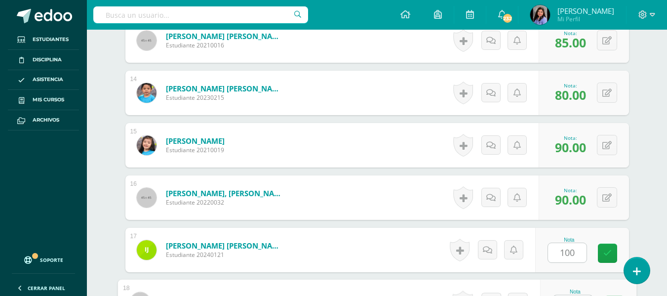
scroll to position [972, 0]
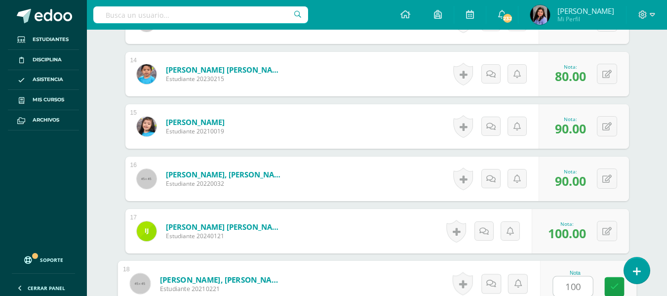
type input "100"
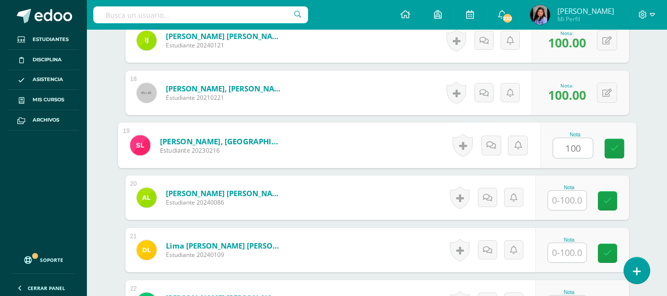
type input "100"
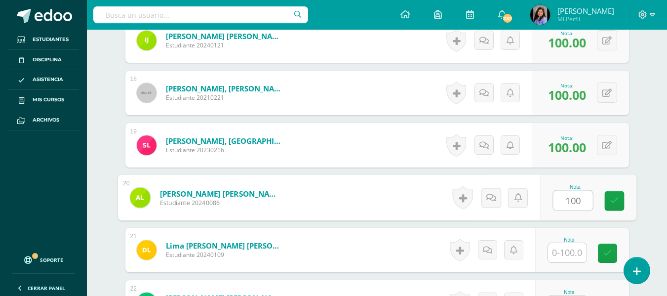
type input "100"
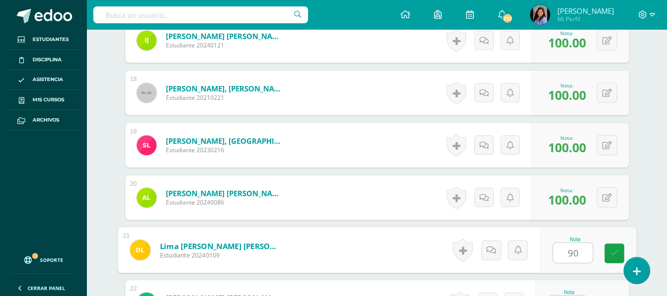
type input "90"
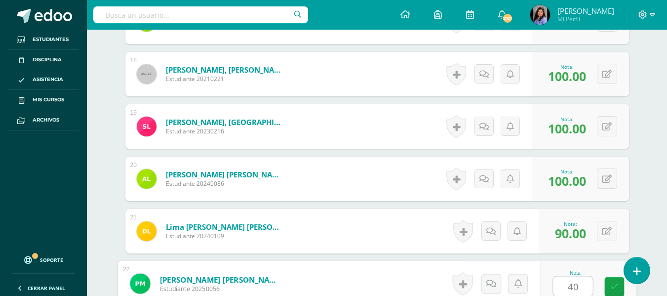
type input "40"
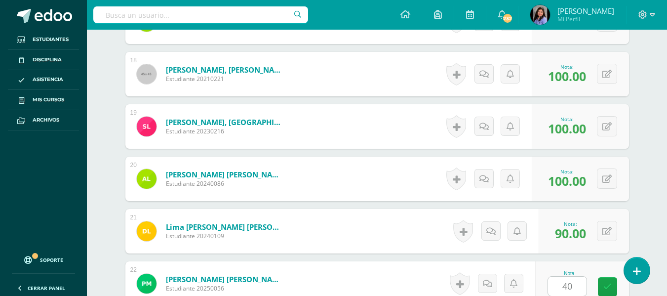
scroll to position [1372, 0]
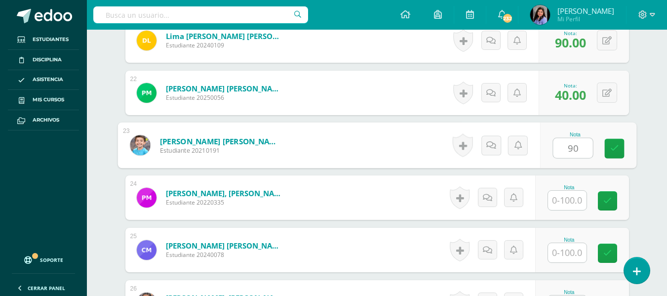
type input "90"
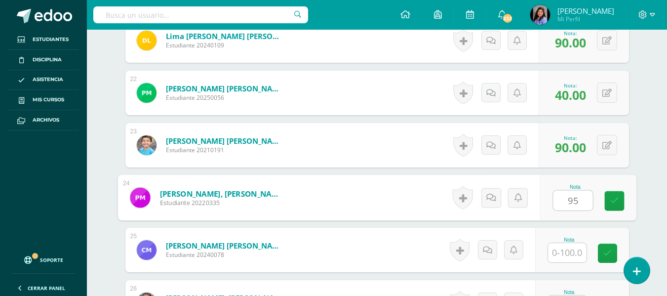
type input "95"
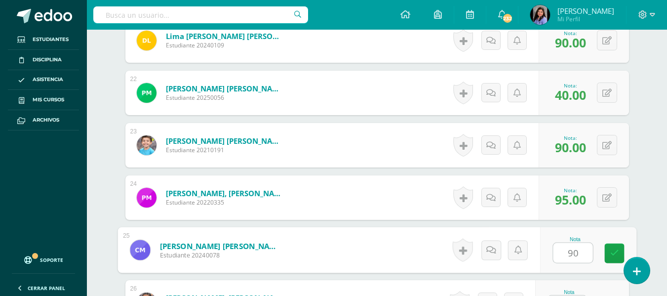
type input "90"
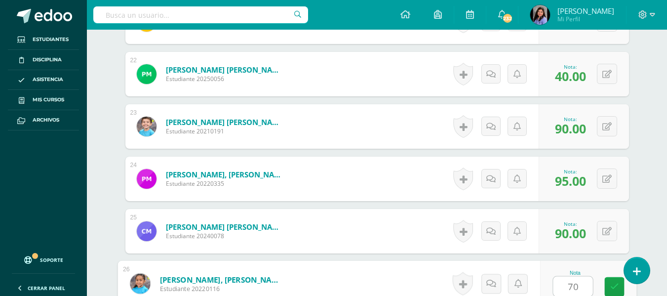
type input "70"
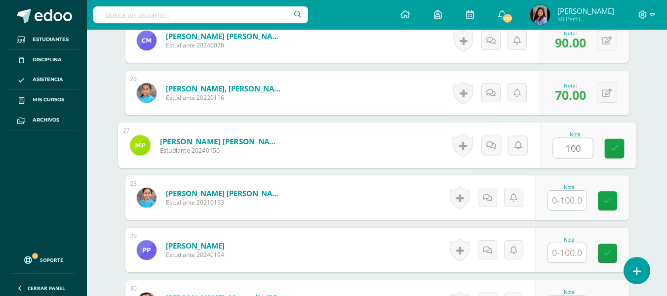
type input "100"
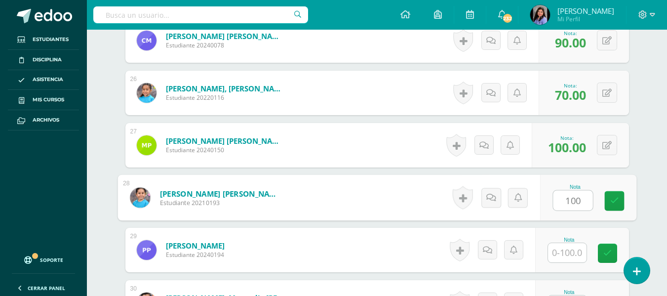
type input "100"
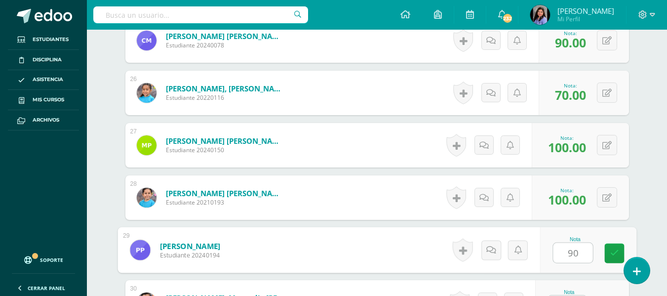
type input "90"
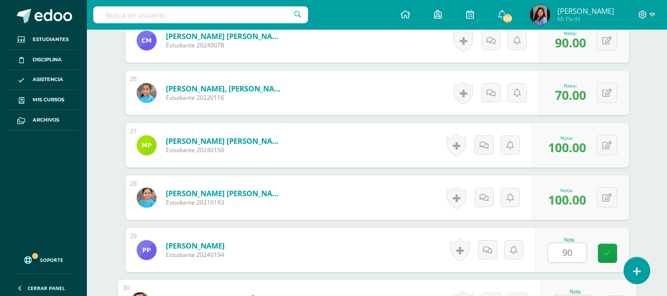
scroll to position [1601, 0]
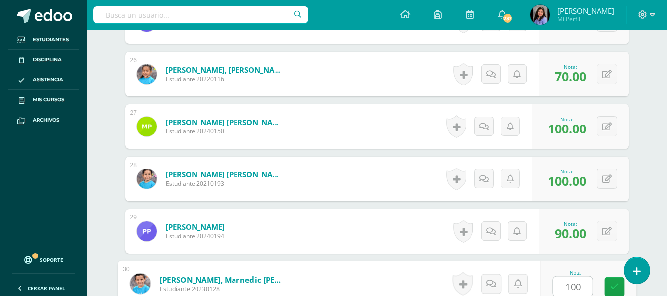
type input "100"
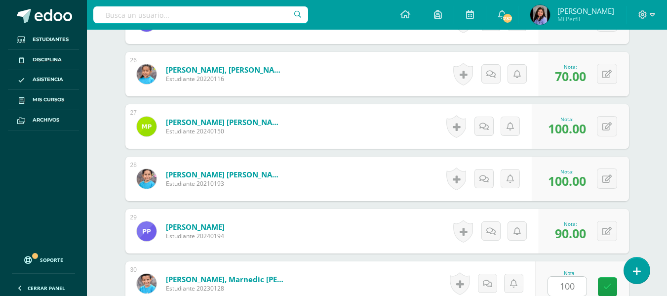
scroll to position [1791, 0]
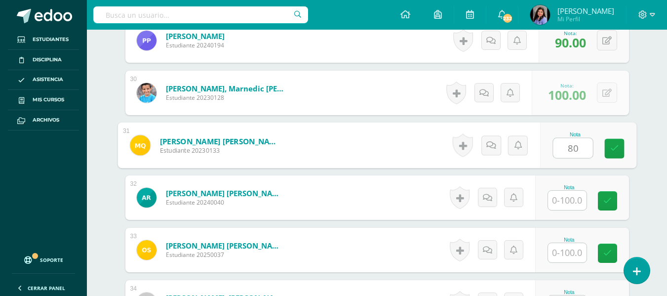
type input "80"
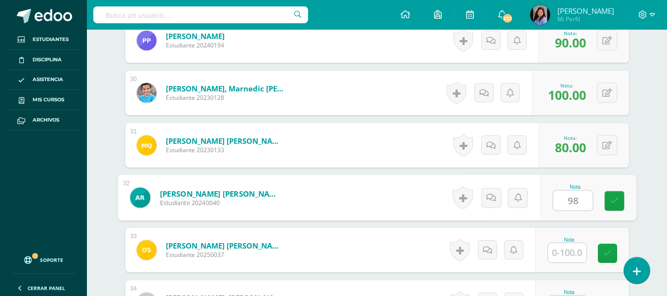
type input "98"
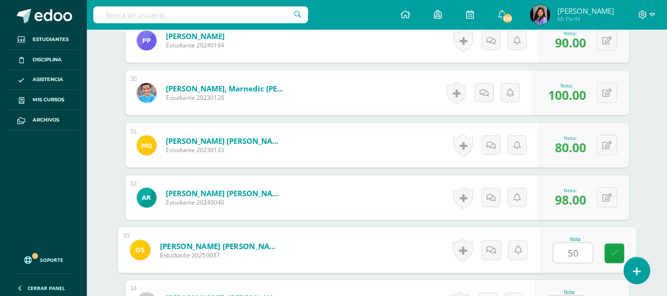
type input "50"
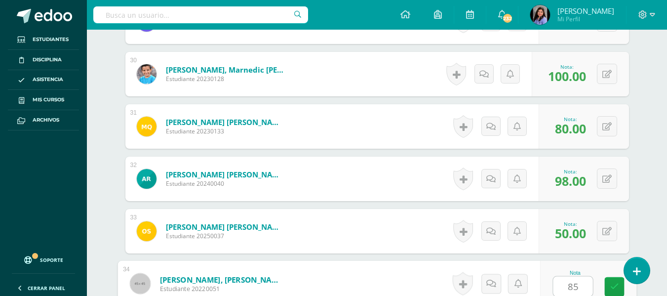
type input "85"
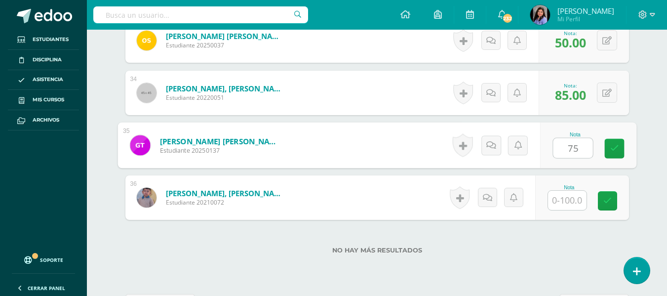
type input "75"
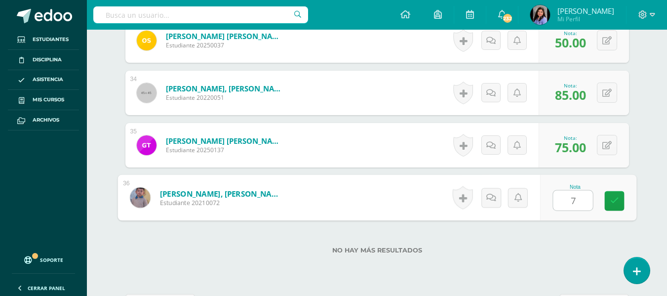
type input "75"
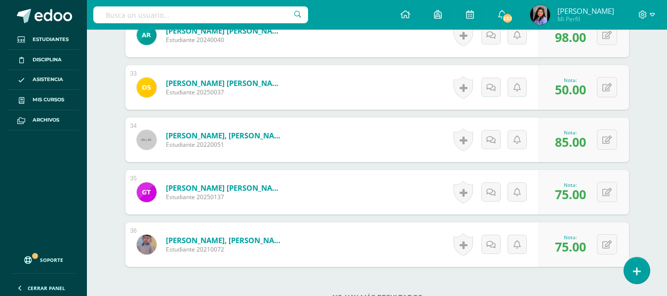
scroll to position [1951, 0]
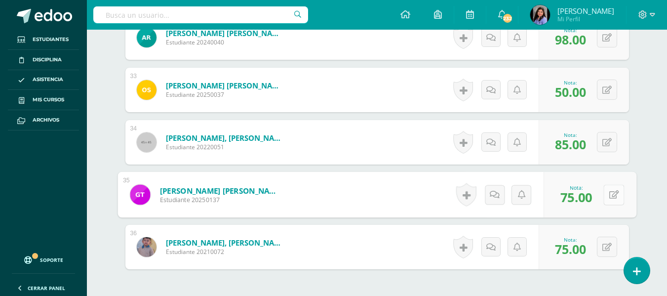
click at [602, 195] on div "0 Logros Logros obtenidos Aún no hay logros agregados Nota: 75.00" at bounding box center [590, 195] width 93 height 46
click at [602, 188] on div "0 Logros Logros obtenidos Aún no hay logros agregados Nota: 75.00" at bounding box center [584, 194] width 90 height 44
click at [609, 191] on icon at bounding box center [607, 195] width 9 height 8
type input "85"
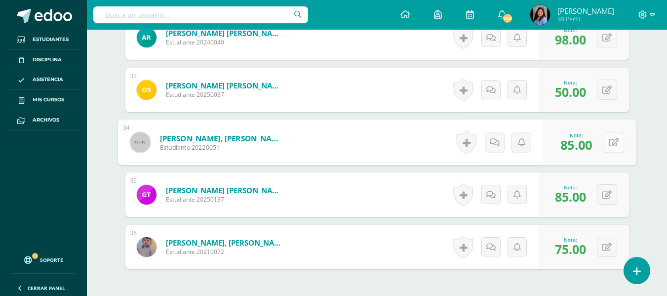
click at [610, 146] on icon at bounding box center [614, 142] width 10 height 8
type input "95"
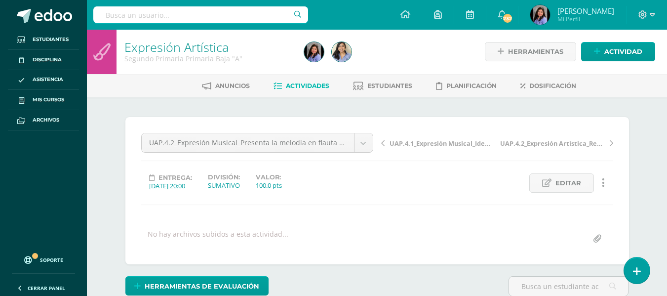
scroll to position [0, 0]
click at [194, 51] on link "Expresión Artística" at bounding box center [176, 47] width 104 height 17
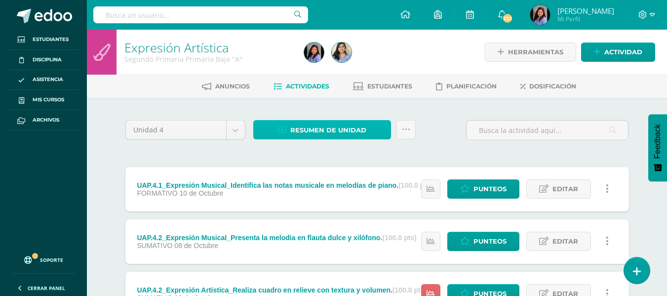
click at [346, 127] on span "Resumen de unidad" at bounding box center [328, 130] width 76 height 18
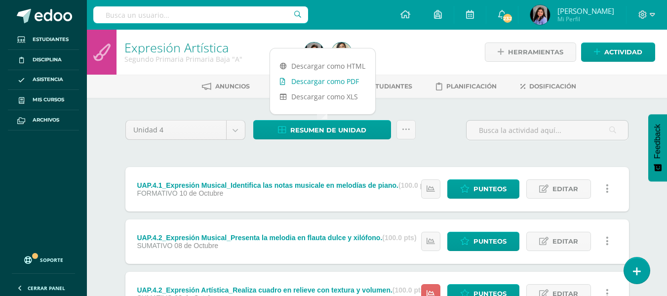
click at [334, 81] on link "Descargar como PDF" at bounding box center [322, 81] width 105 height 15
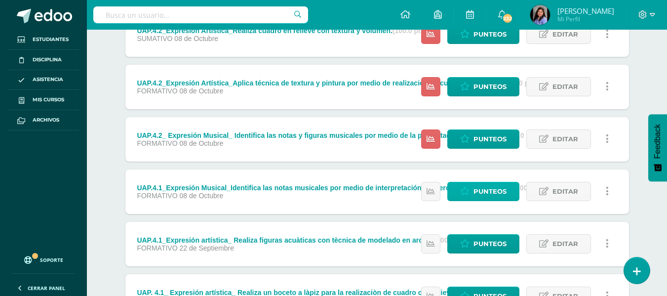
scroll to position [348, 0]
